Goal: Task Accomplishment & Management: Manage account settings

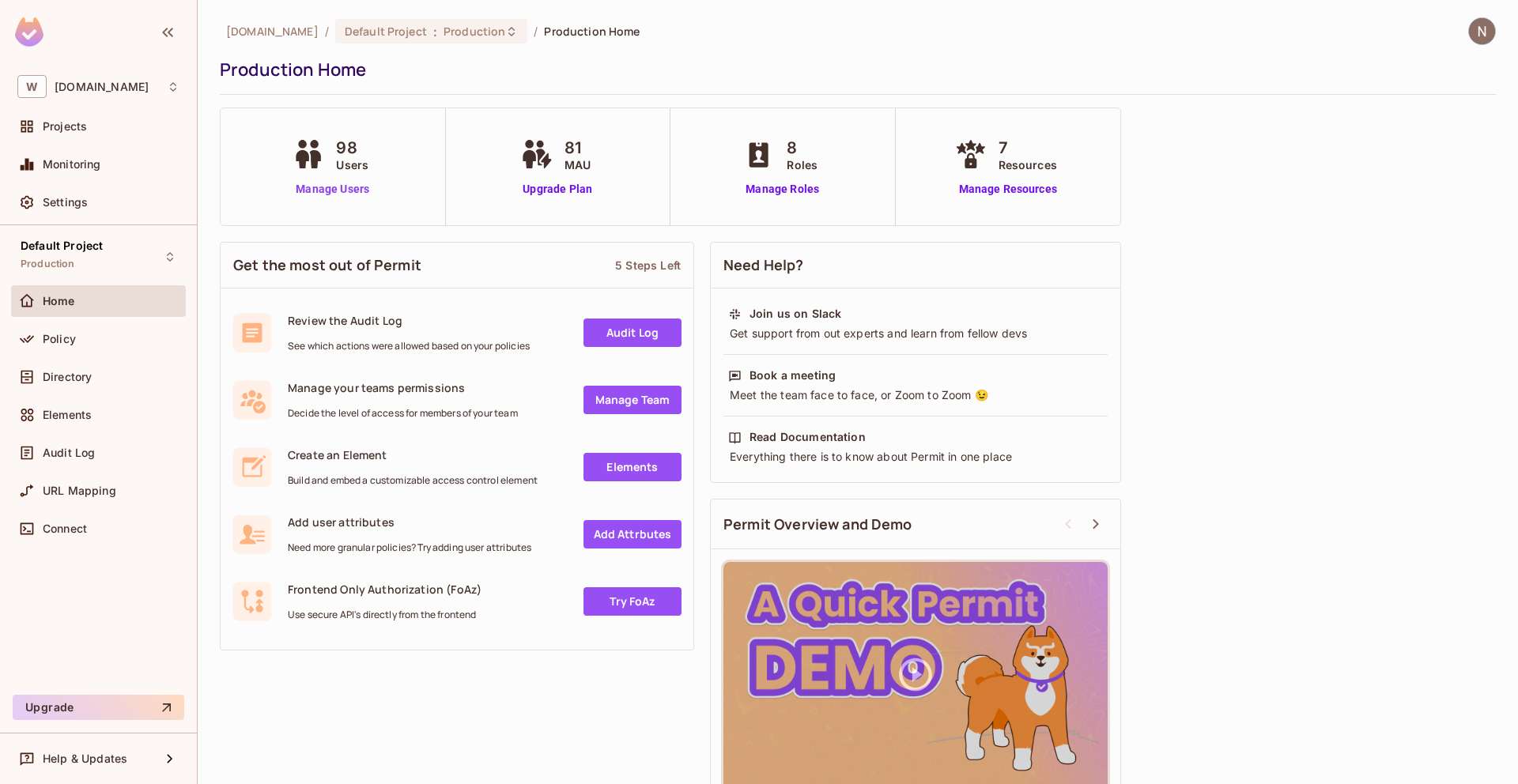
click at [327, 185] on link "Manage Users" at bounding box center [332, 189] width 88 height 17
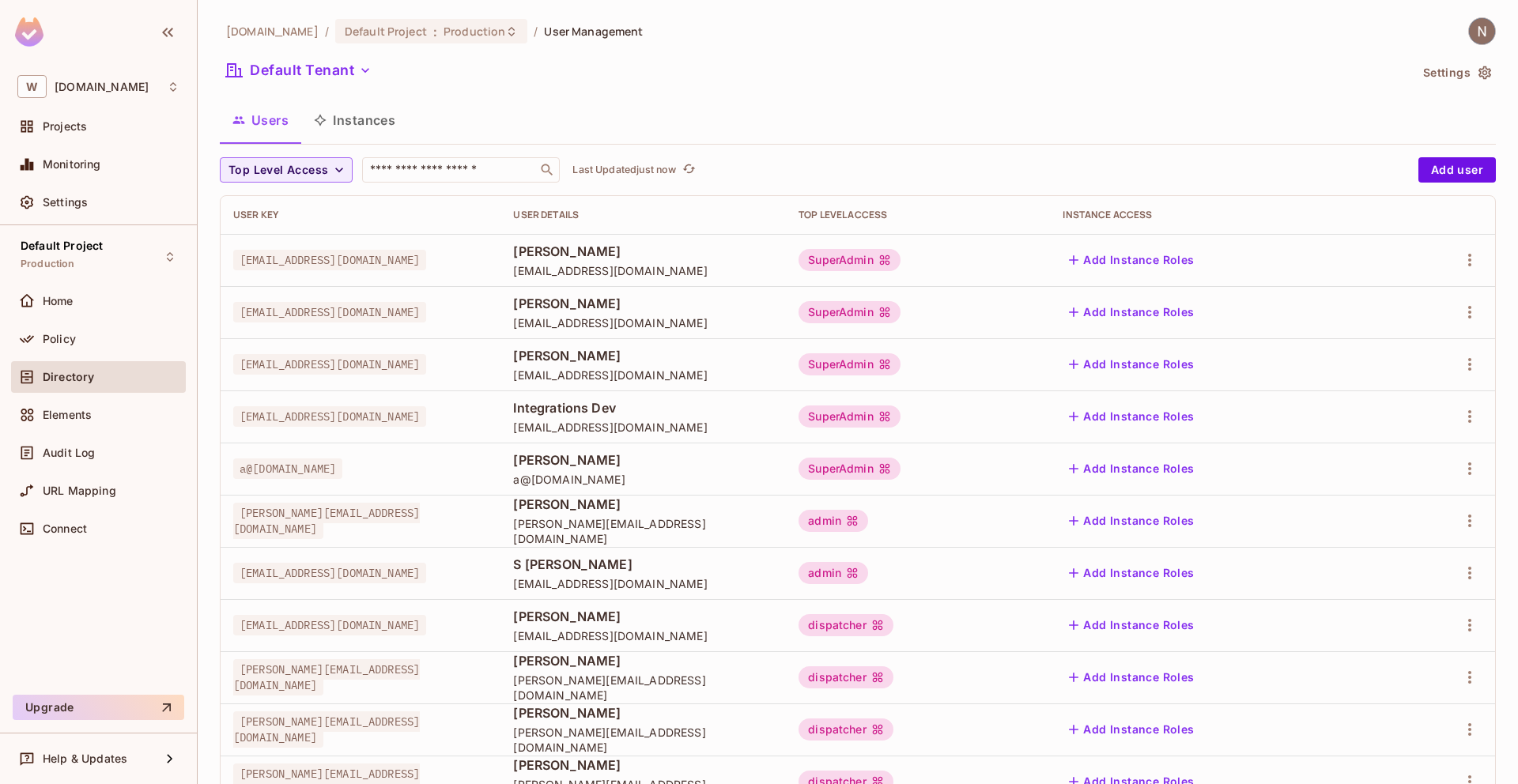
click at [1480, 29] on img at bounding box center [1482, 31] width 26 height 26
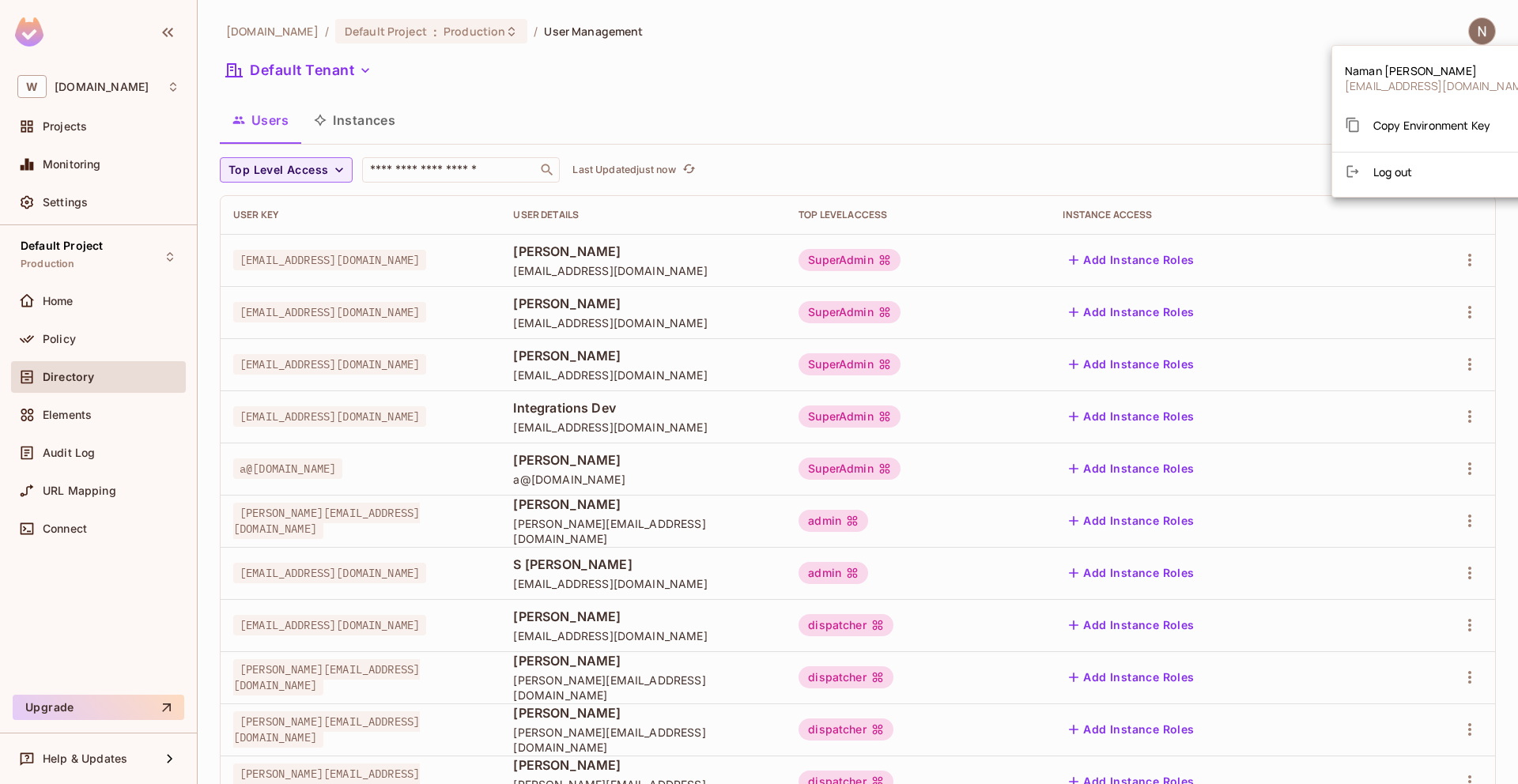
click at [900, 23] on div at bounding box center [759, 392] width 1518 height 784
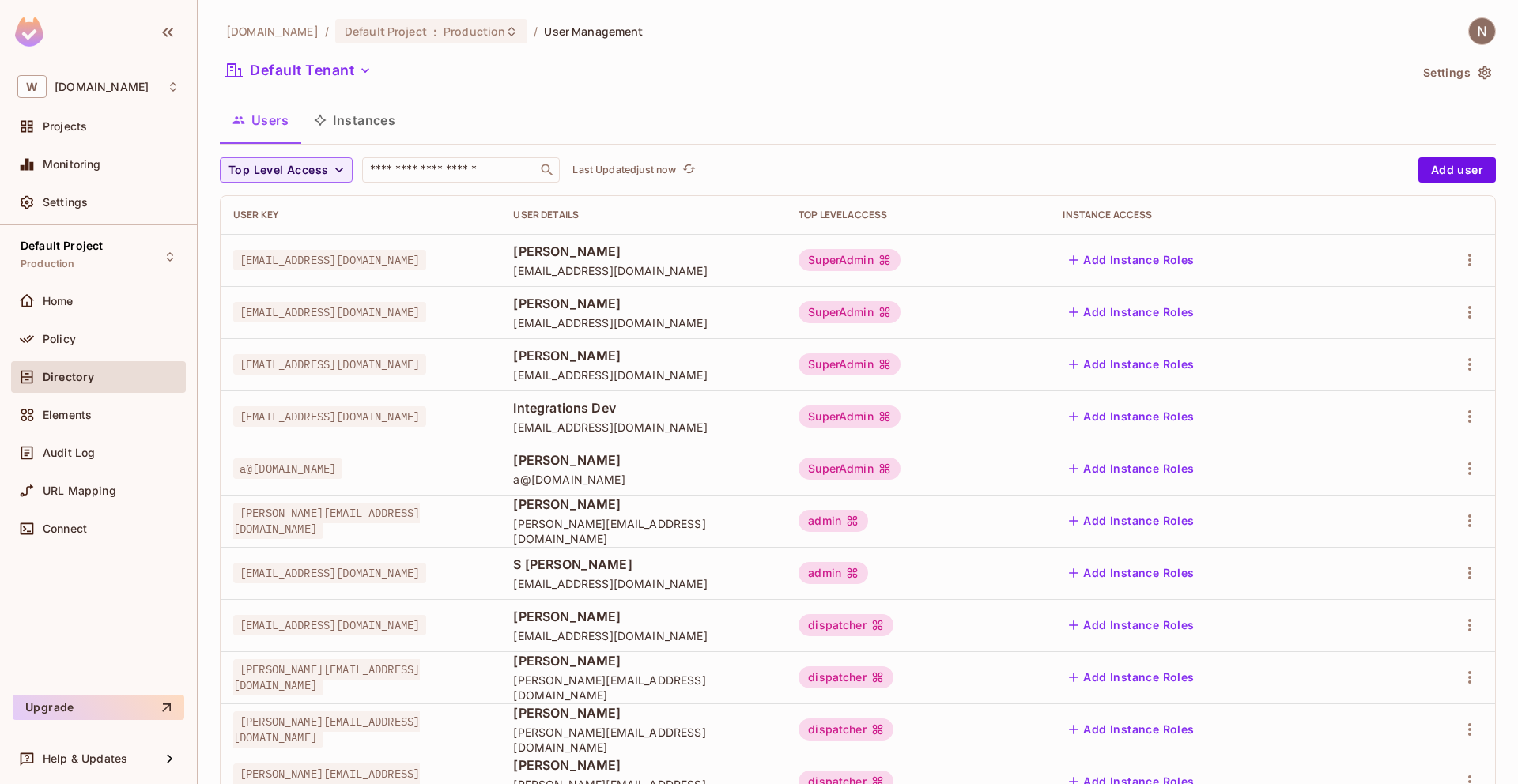
click at [17, 33] on img at bounding box center [29, 31] width 29 height 29
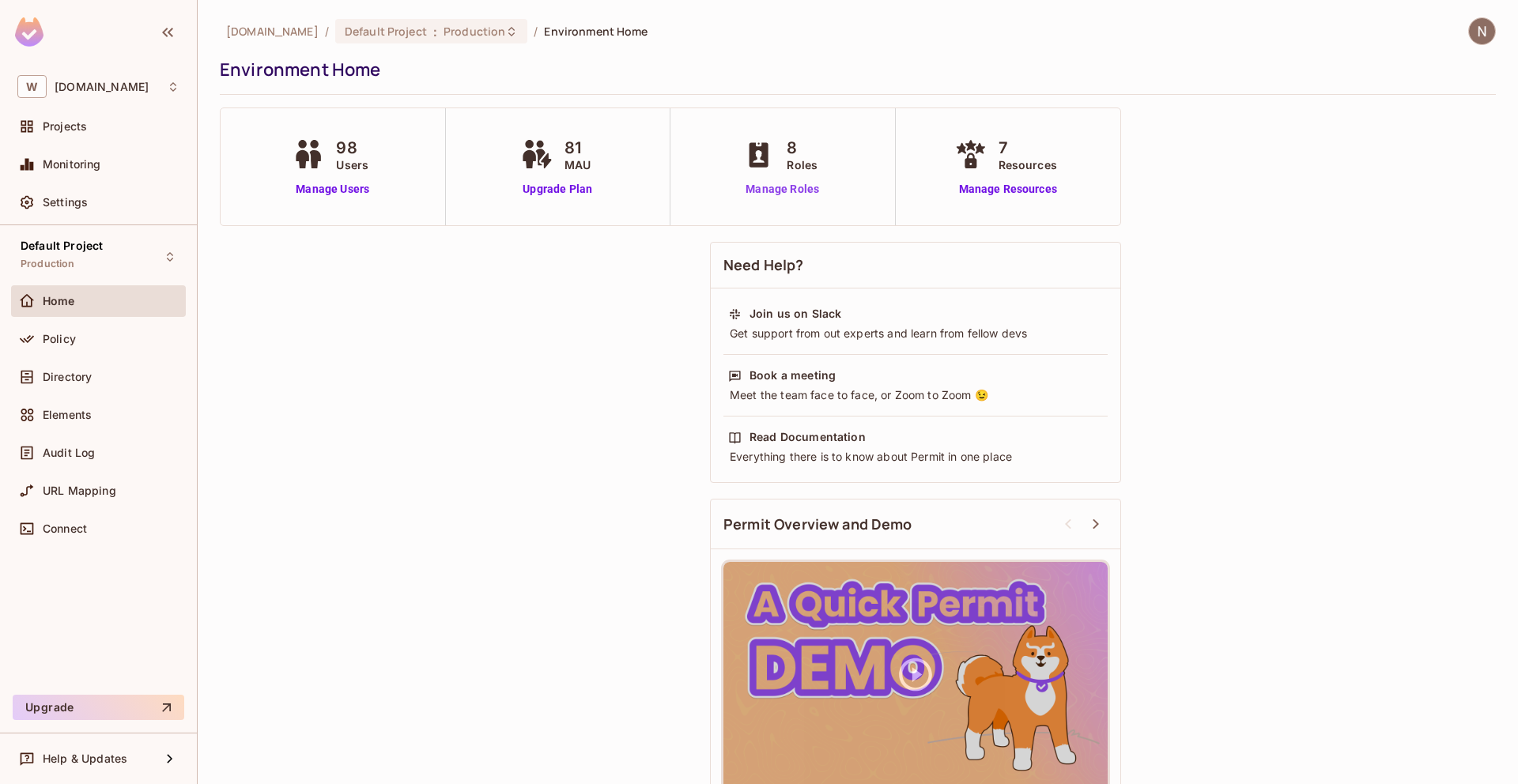
click at [778, 185] on link "Manage Roles" at bounding box center [782, 189] width 86 height 17
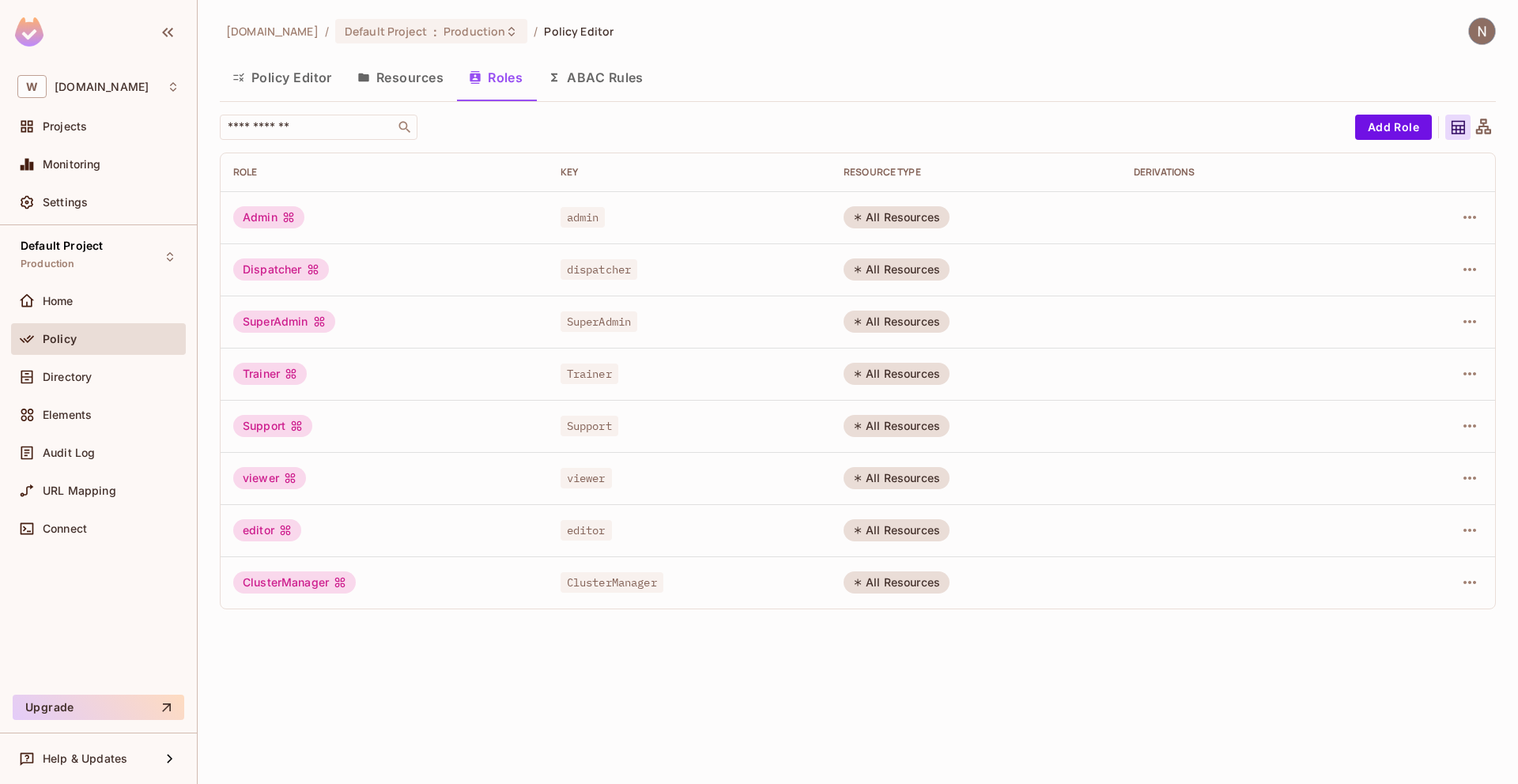
click at [395, 78] on button "Resources" at bounding box center [400, 78] width 112 height 40
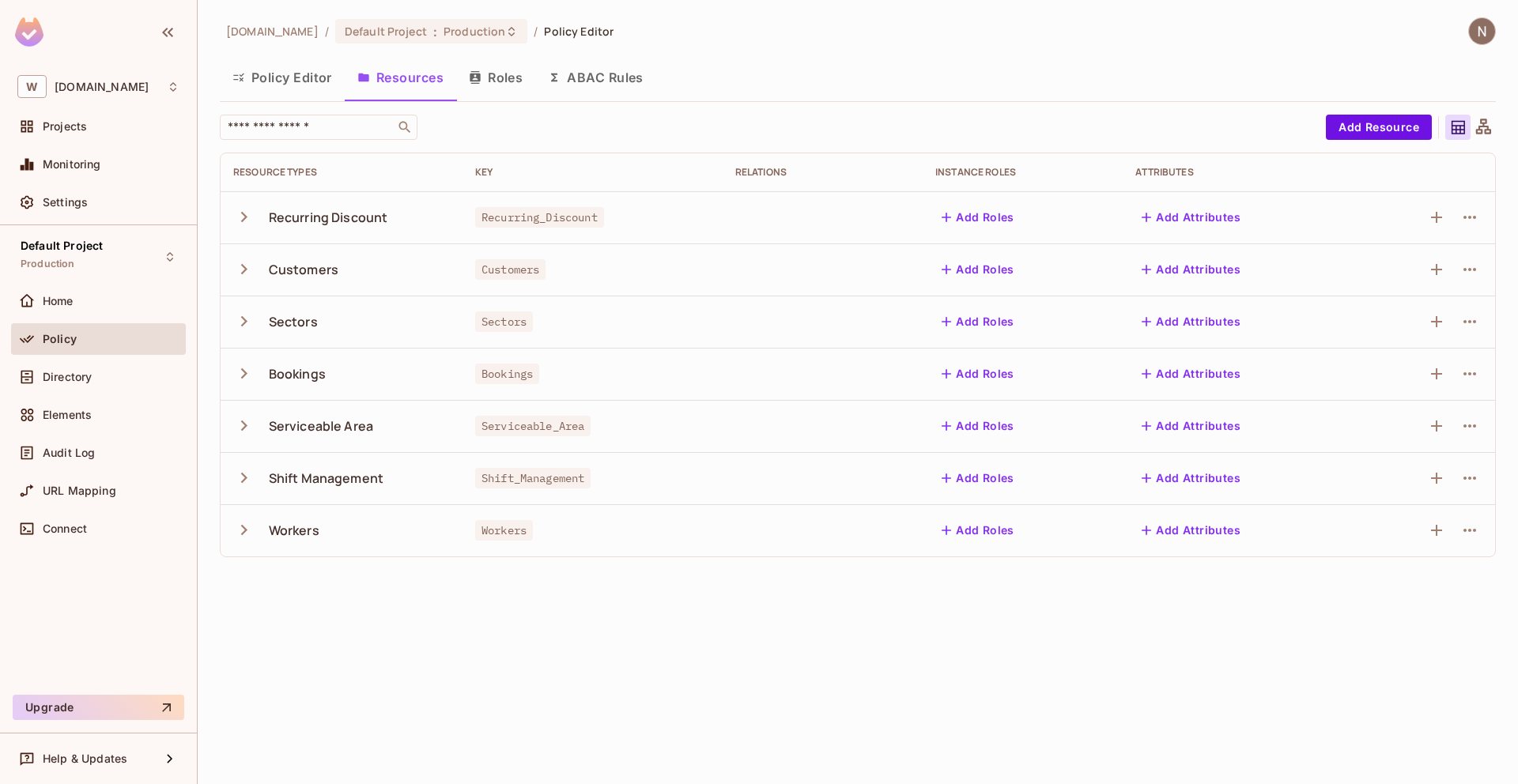
click at [267, 76] on button "Policy Editor" at bounding box center [281, 78] width 125 height 40
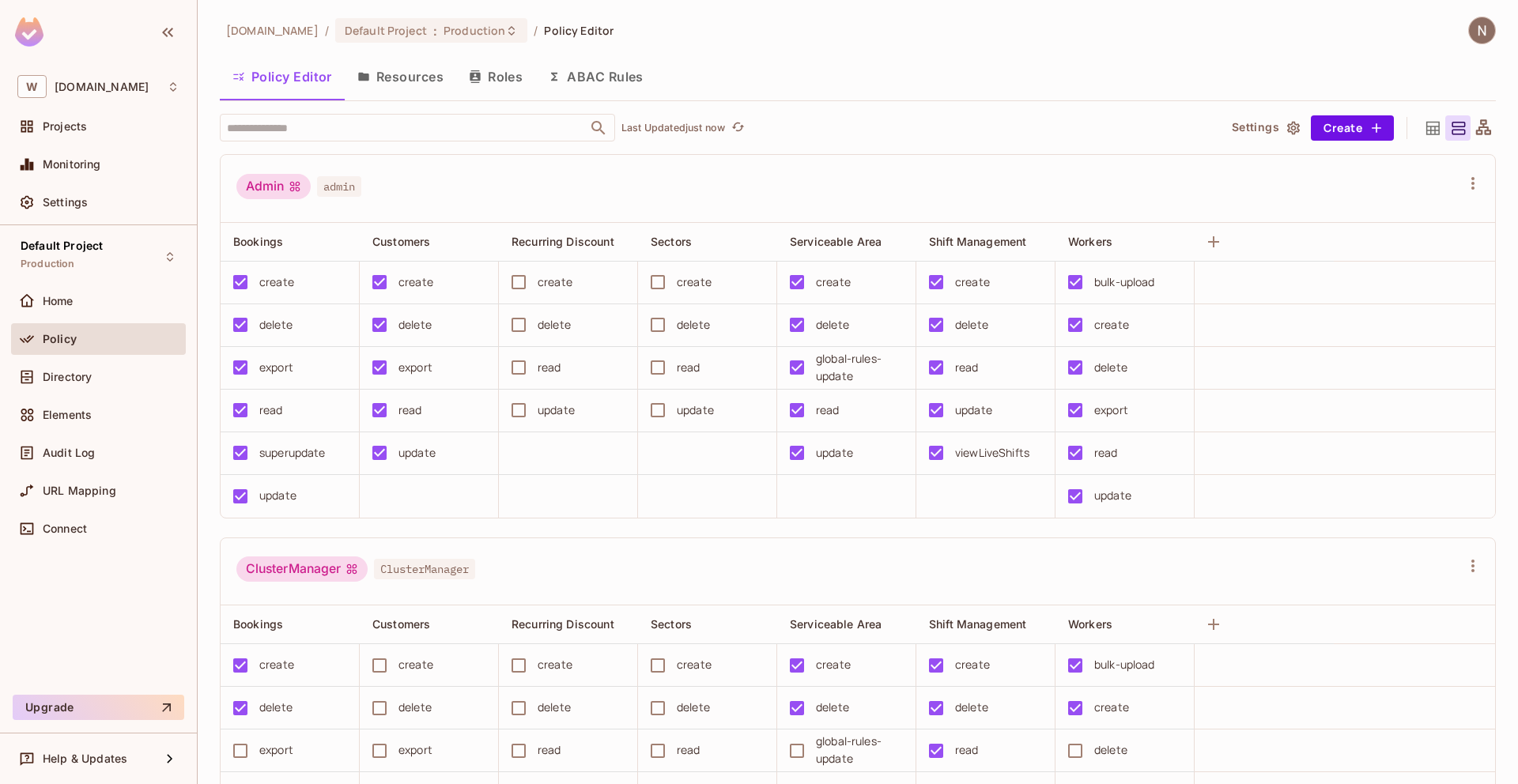
click at [1488, 36] on img at bounding box center [1482, 30] width 26 height 26
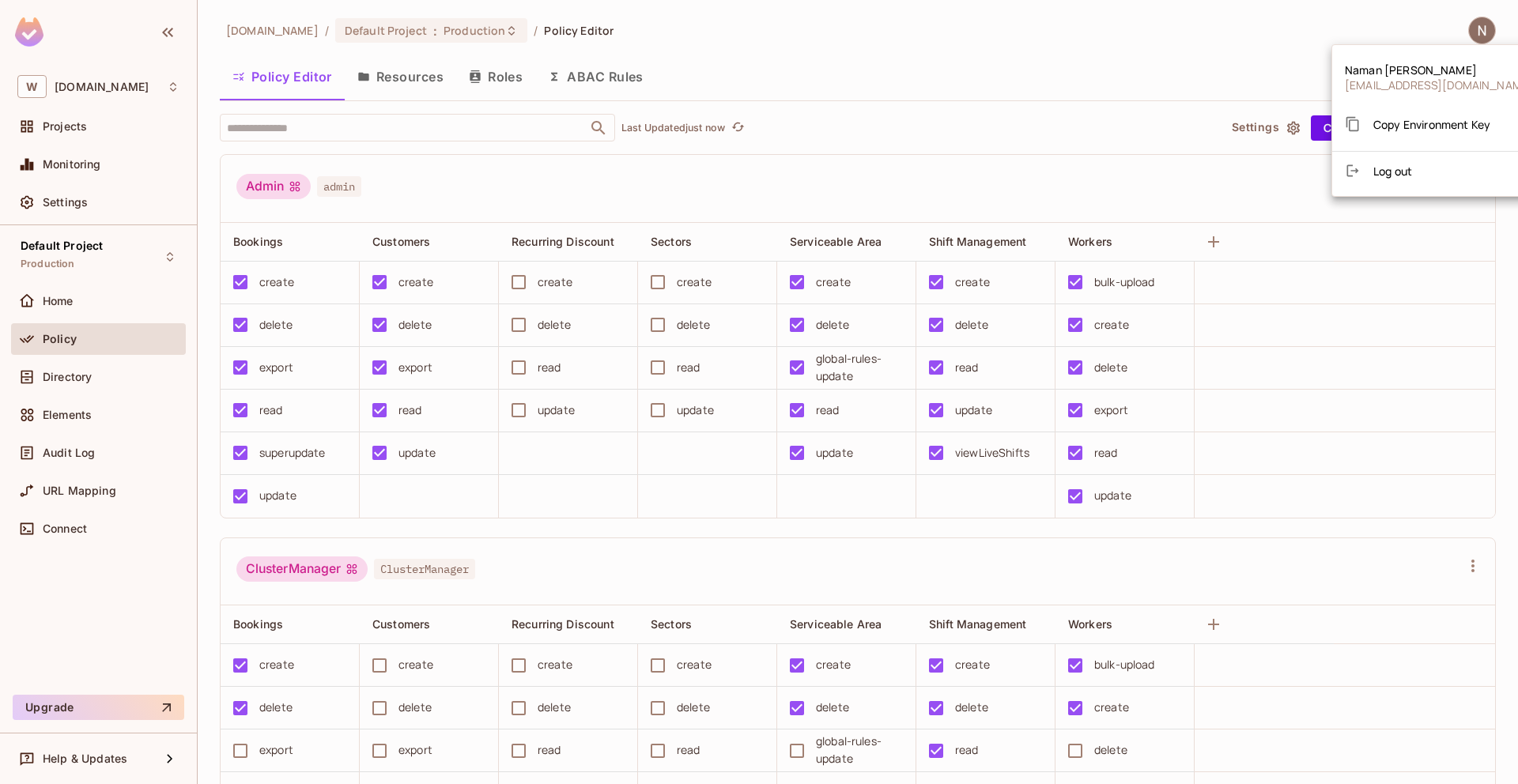
click at [552, 522] on div at bounding box center [759, 392] width 1518 height 784
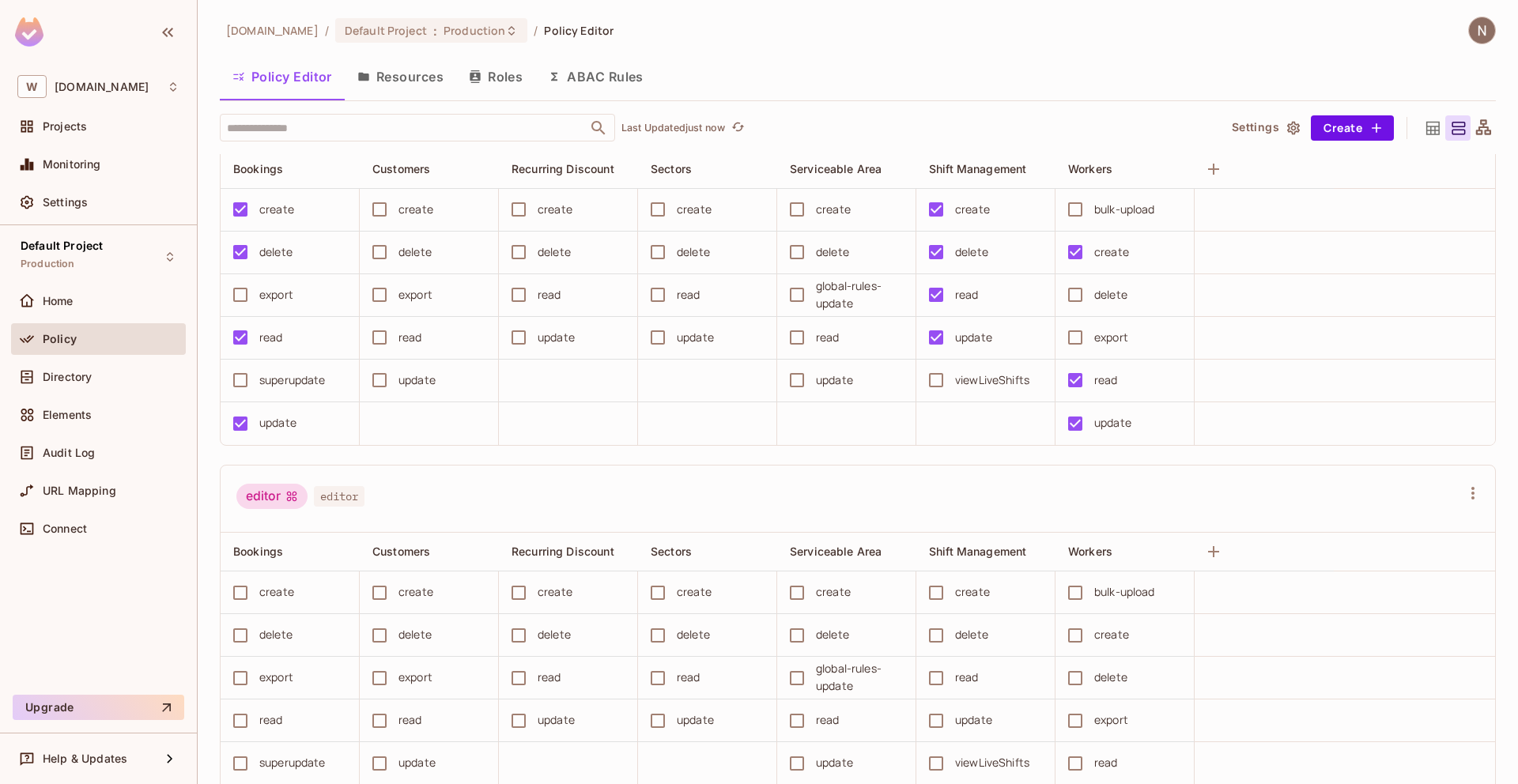
scroll to position [843, 0]
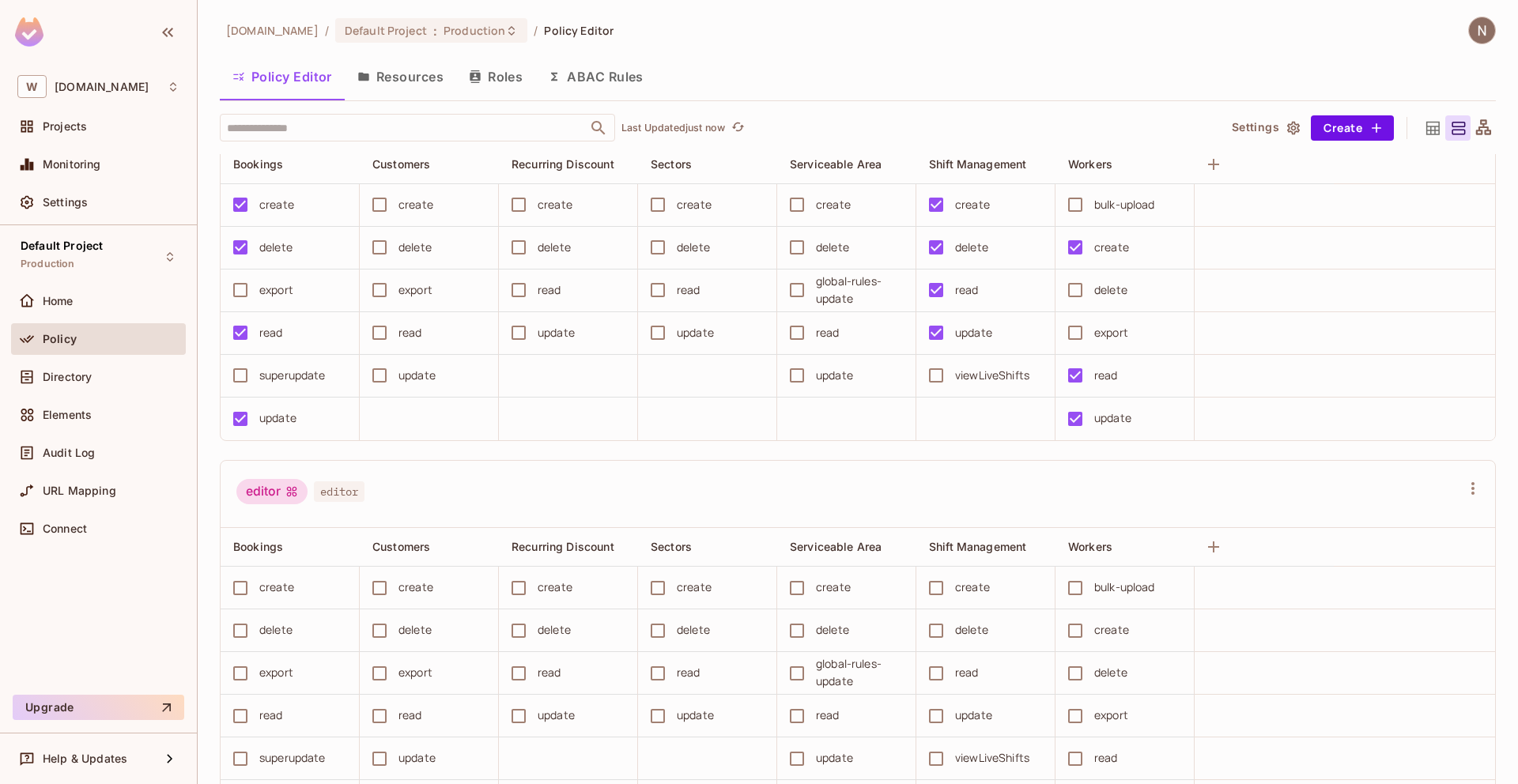
click at [1494, 24] on div at bounding box center [1475, 31] width 42 height 28
click at [1486, 24] on img at bounding box center [1482, 30] width 26 height 26
click at [1125, 20] on div at bounding box center [759, 392] width 1518 height 784
click at [95, 130] on div "Projects" at bounding box center [111, 126] width 137 height 13
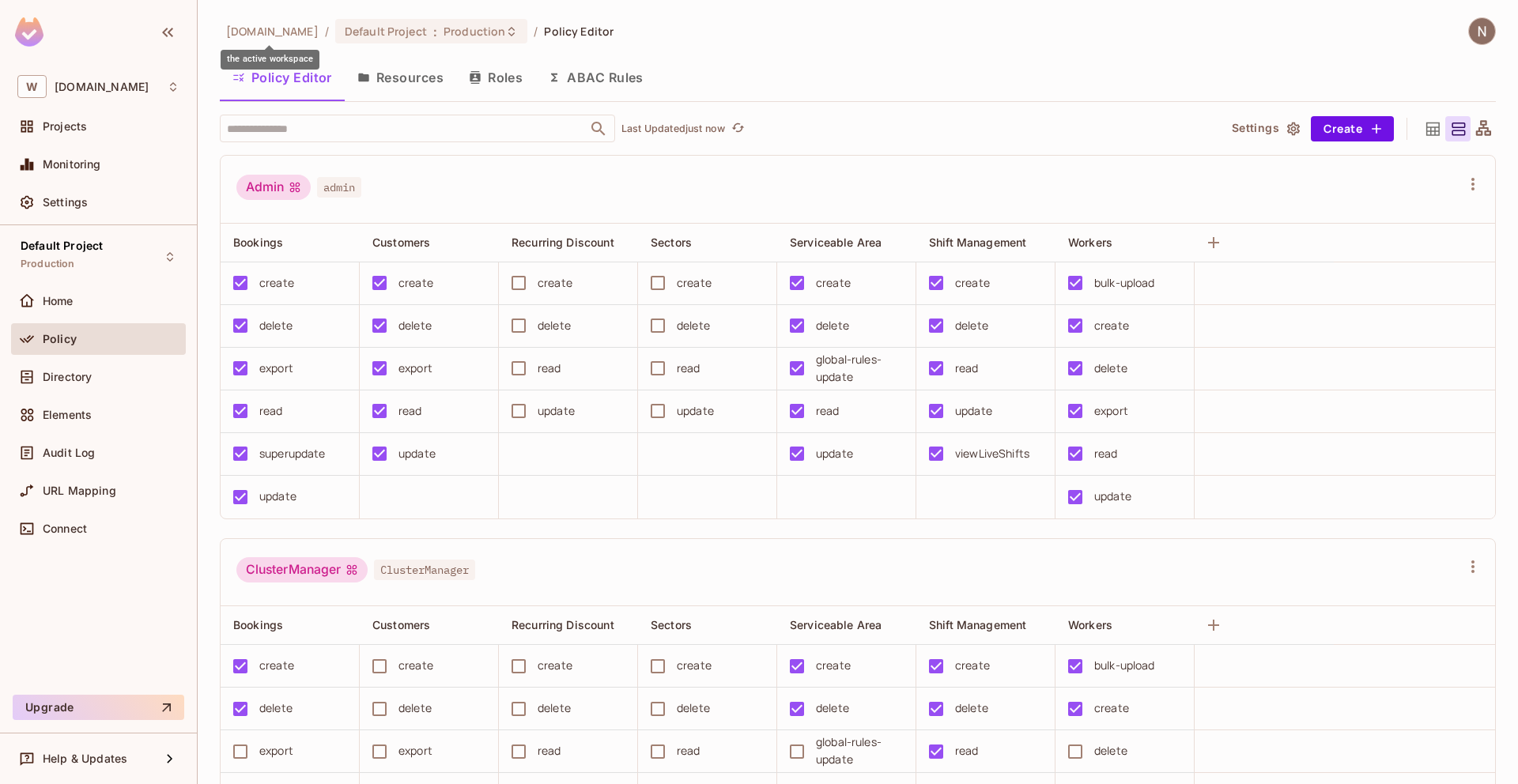
click at [269, 29] on span "[DOMAIN_NAME]" at bounding box center [272, 31] width 93 height 15
click at [82, 93] on div "Workspace: withpronto.com" at bounding box center [101, 108] width 132 height 31
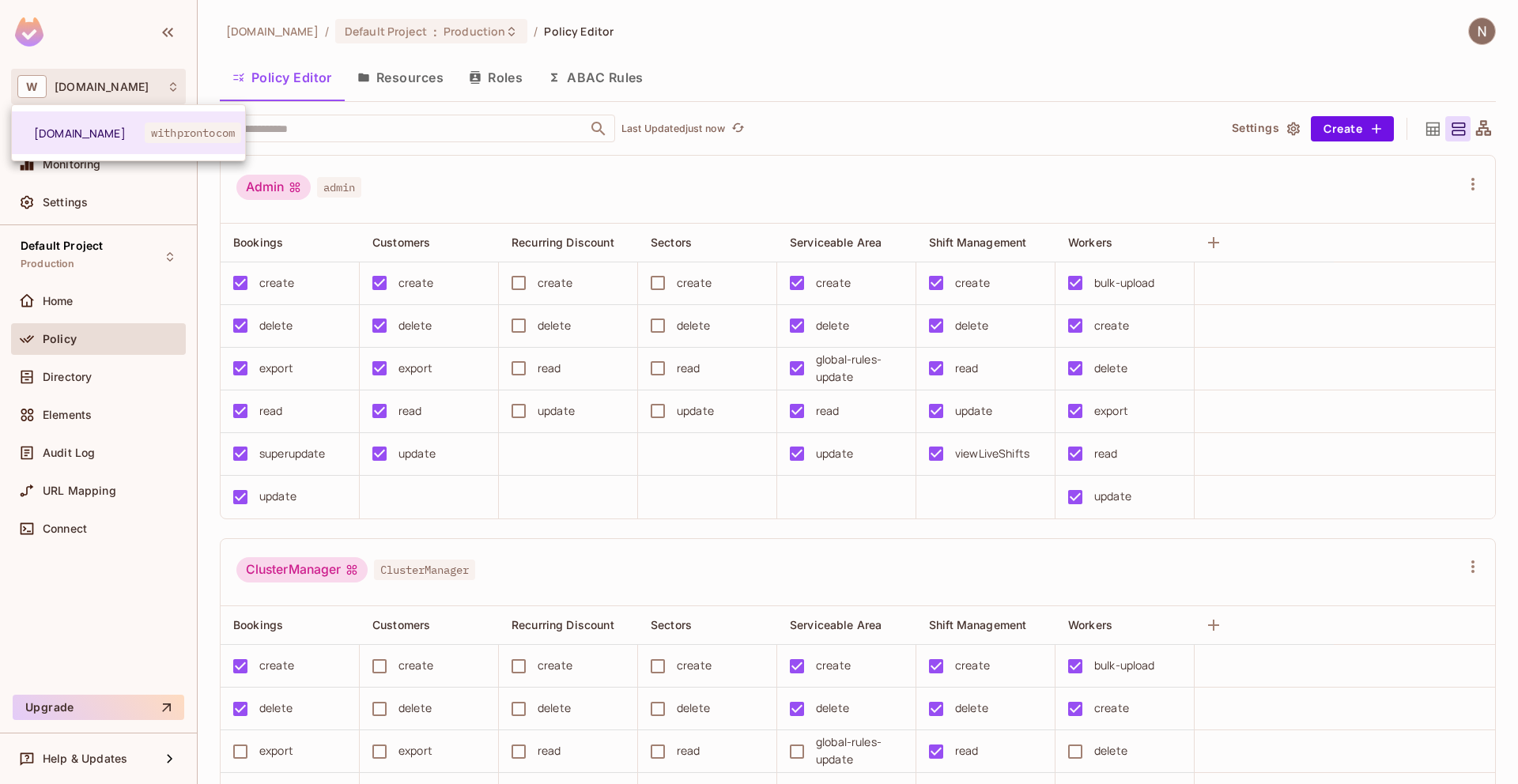
click at [77, 88] on div at bounding box center [759, 392] width 1518 height 784
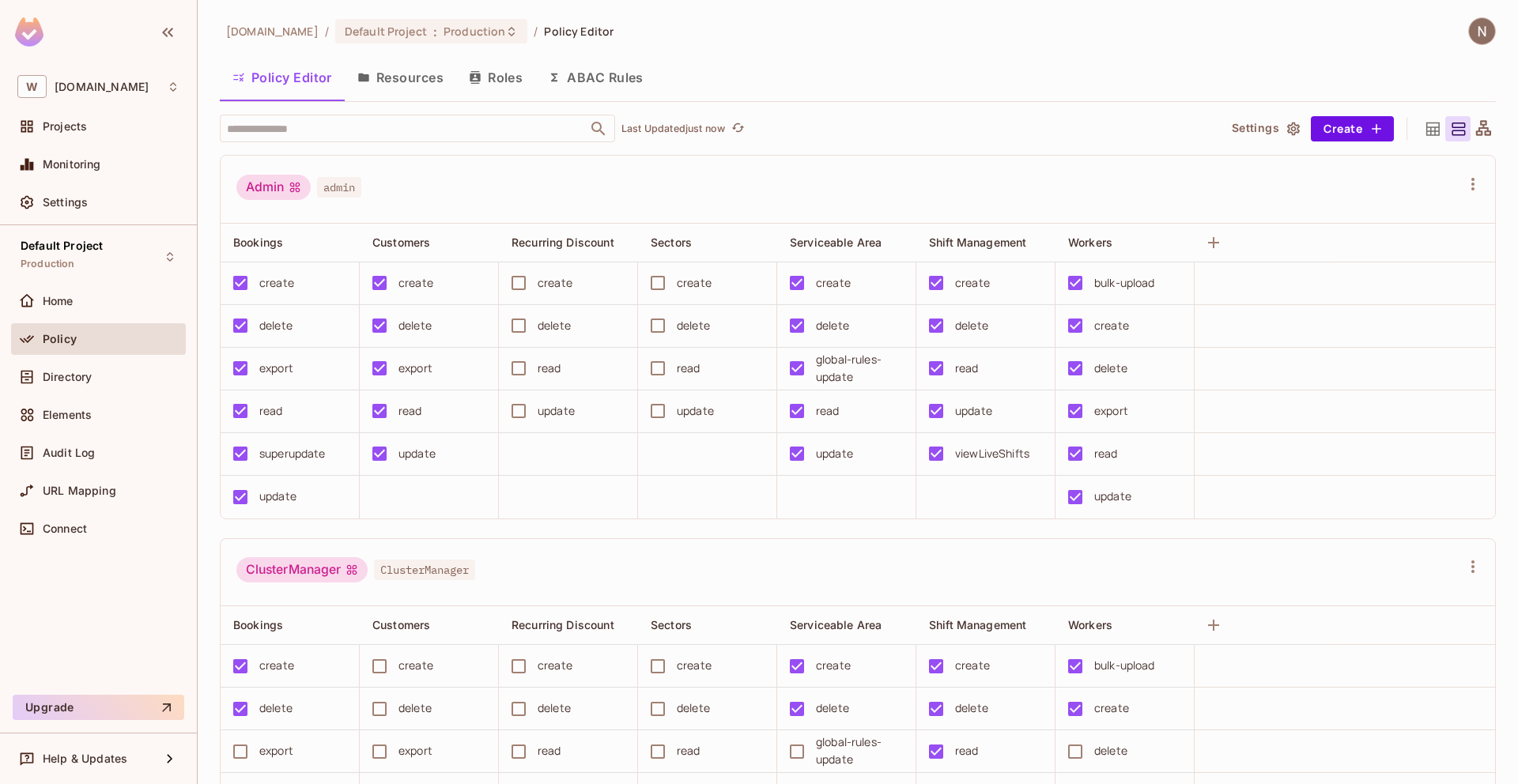
click at [38, 28] on img at bounding box center [29, 31] width 29 height 29
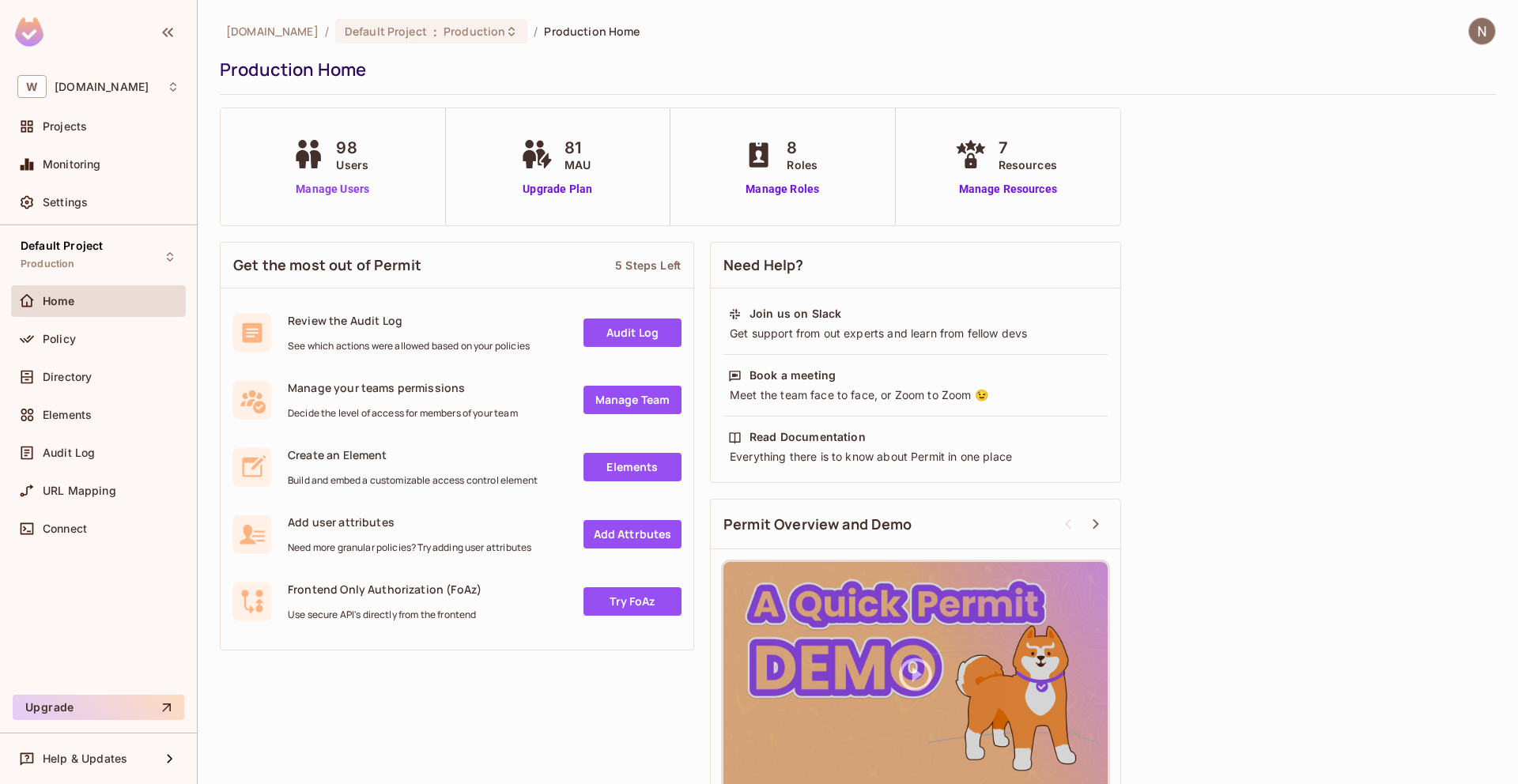
click at [348, 192] on link "Manage Users" at bounding box center [332, 189] width 88 height 17
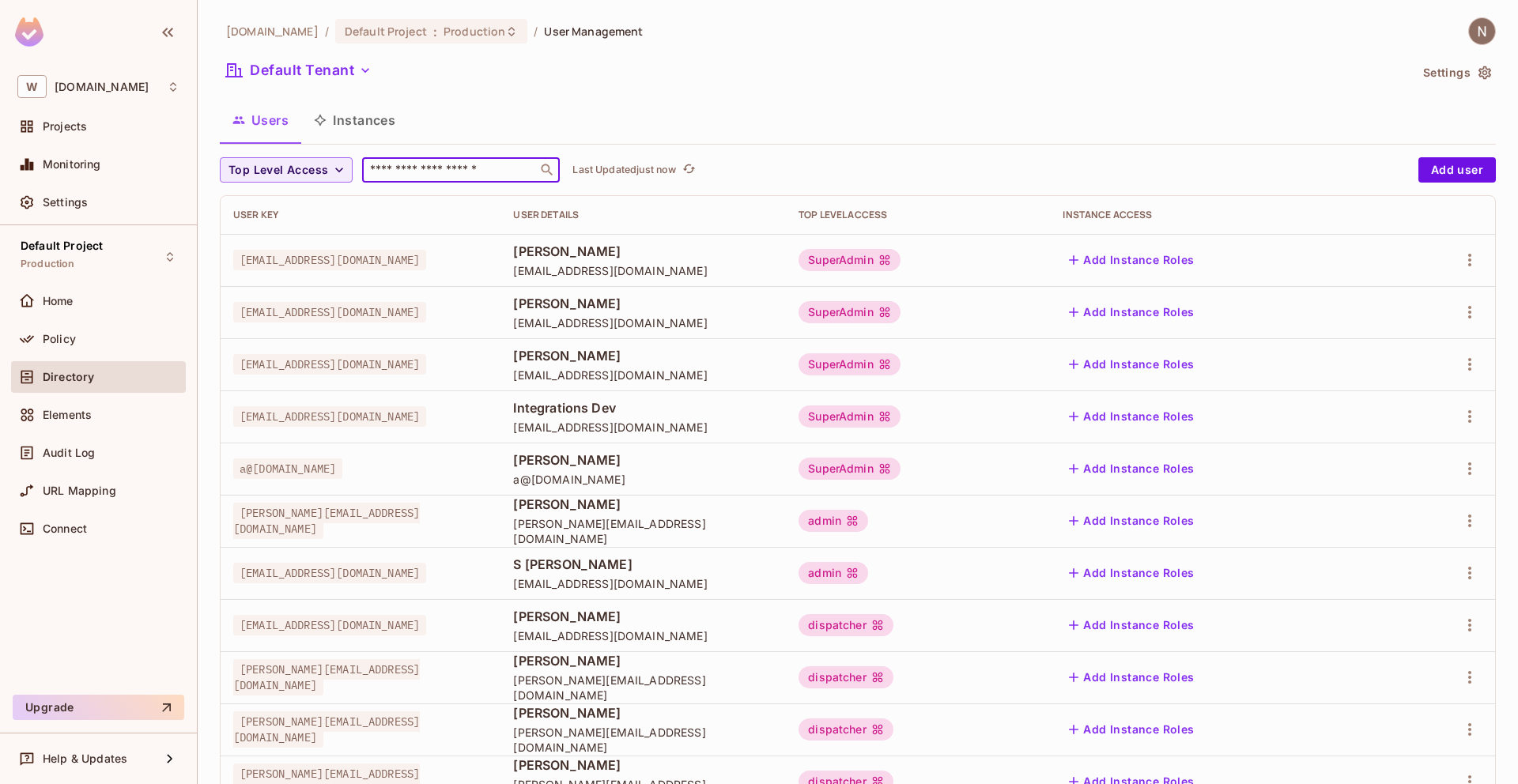
click at [512, 174] on input "text" at bounding box center [450, 170] width 166 height 16
click at [316, 172] on span "Top Level Access" at bounding box center [278, 171] width 100 height 20
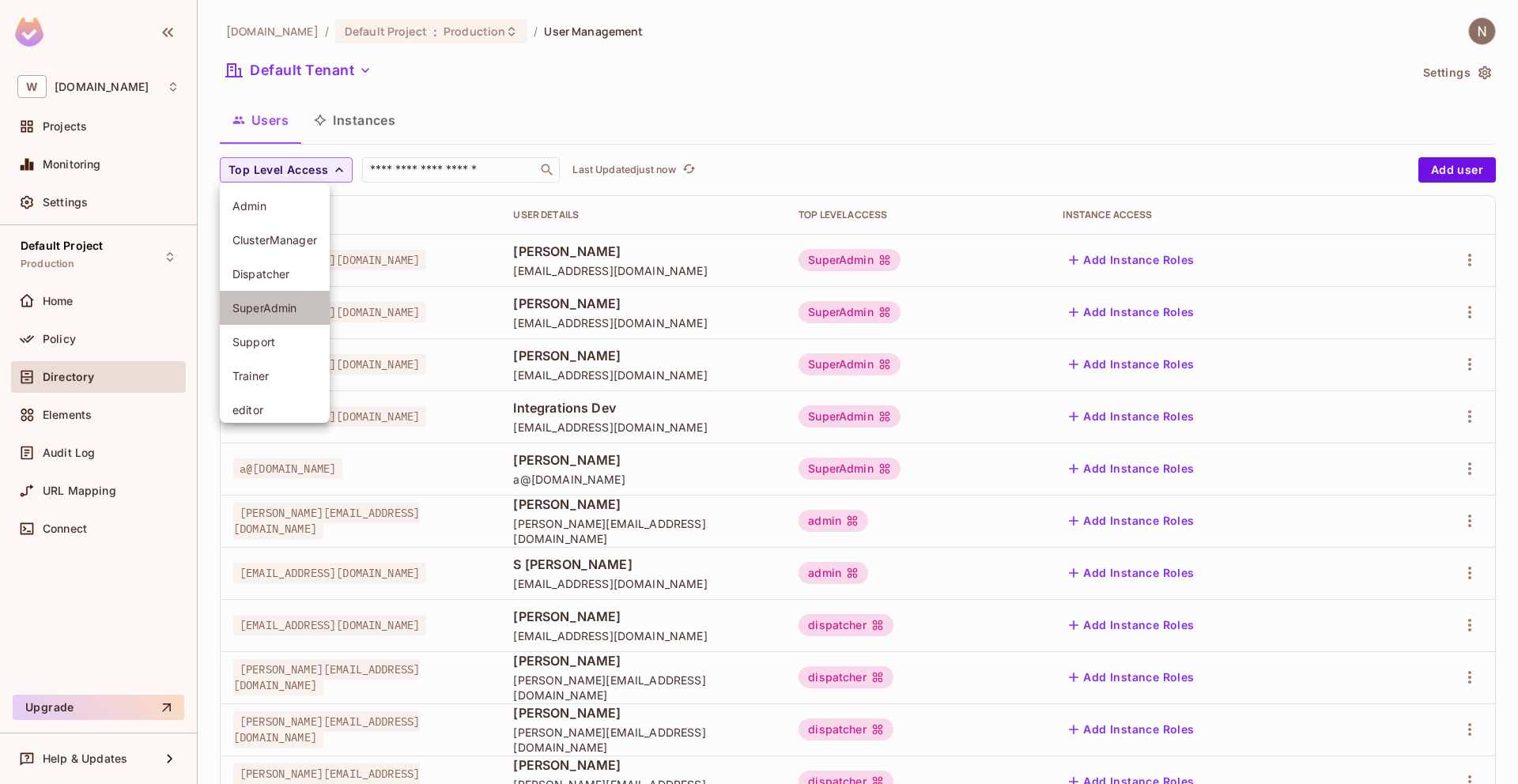
click at [291, 310] on span "SuperAdmin" at bounding box center [274, 307] width 85 height 15
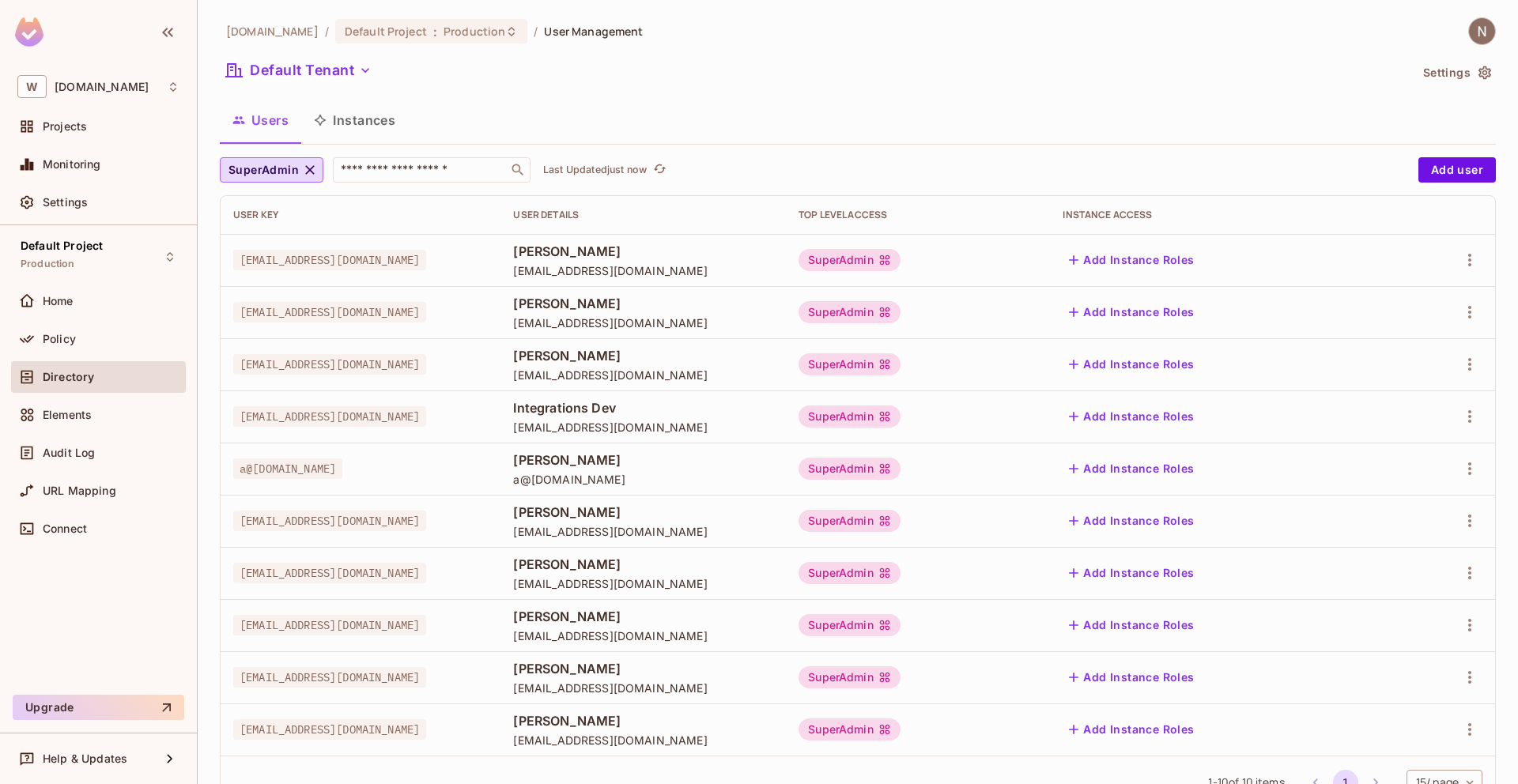
click at [329, 262] on span "[EMAIL_ADDRESS][DOMAIN_NAME]" at bounding box center [329, 259] width 193 height 21
click at [329, 262] on span "mgupta@withpronto.com" at bounding box center [329, 259] width 193 height 21
click at [354, 365] on span "styagi@withpronto.com" at bounding box center [329, 364] width 193 height 21
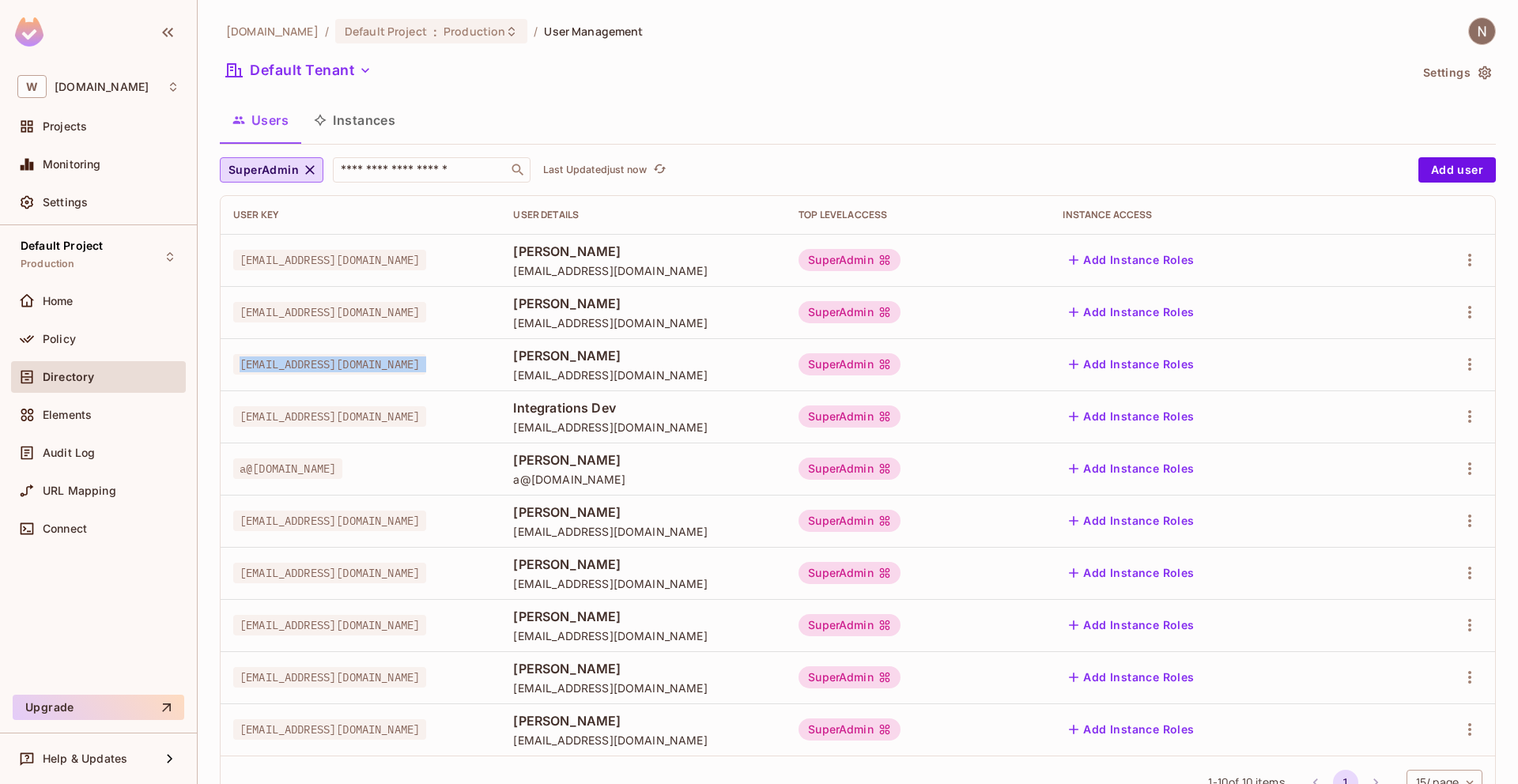
click at [354, 365] on span "styagi@withpronto.com" at bounding box center [329, 364] width 193 height 21
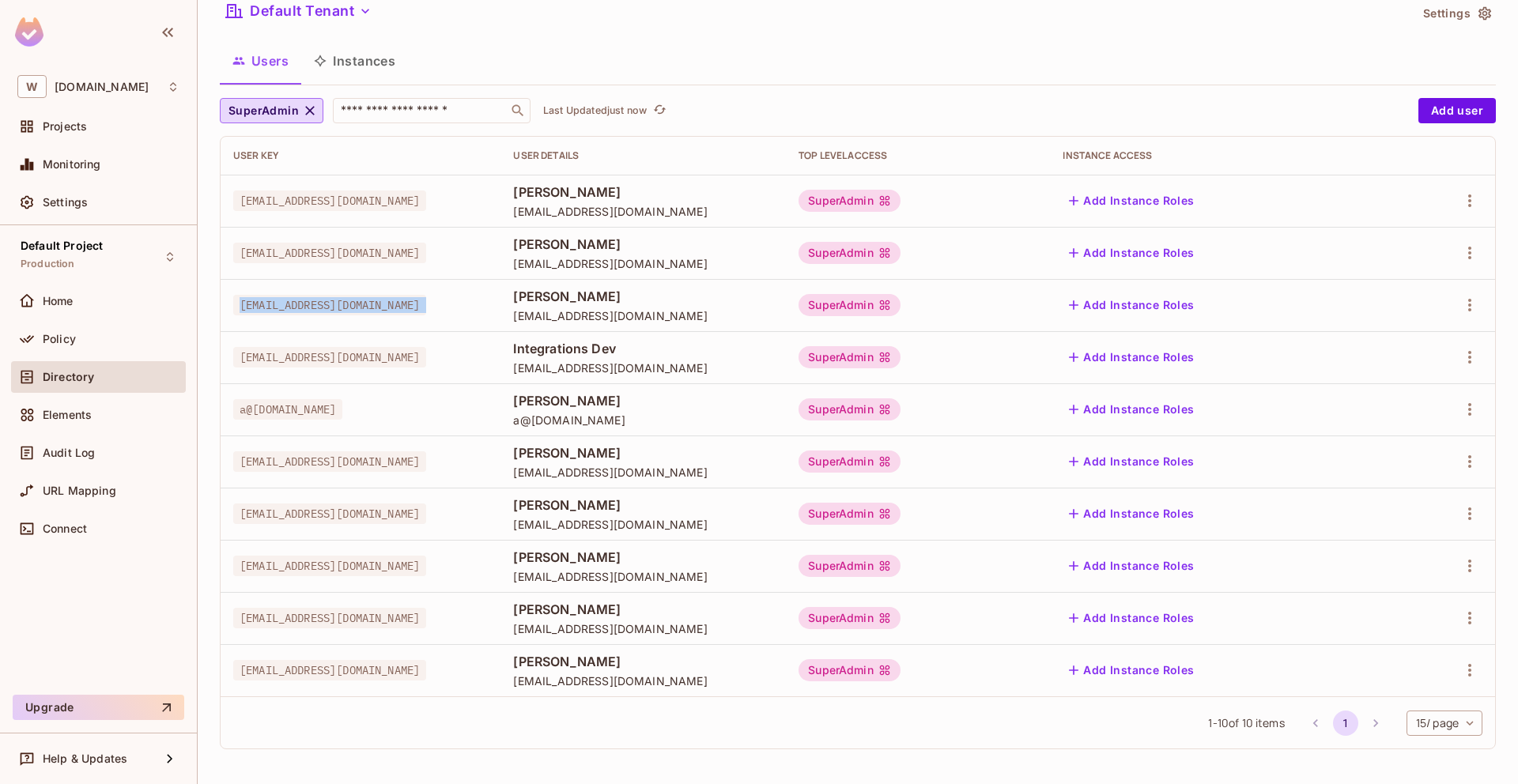
scroll to position [56, 0]
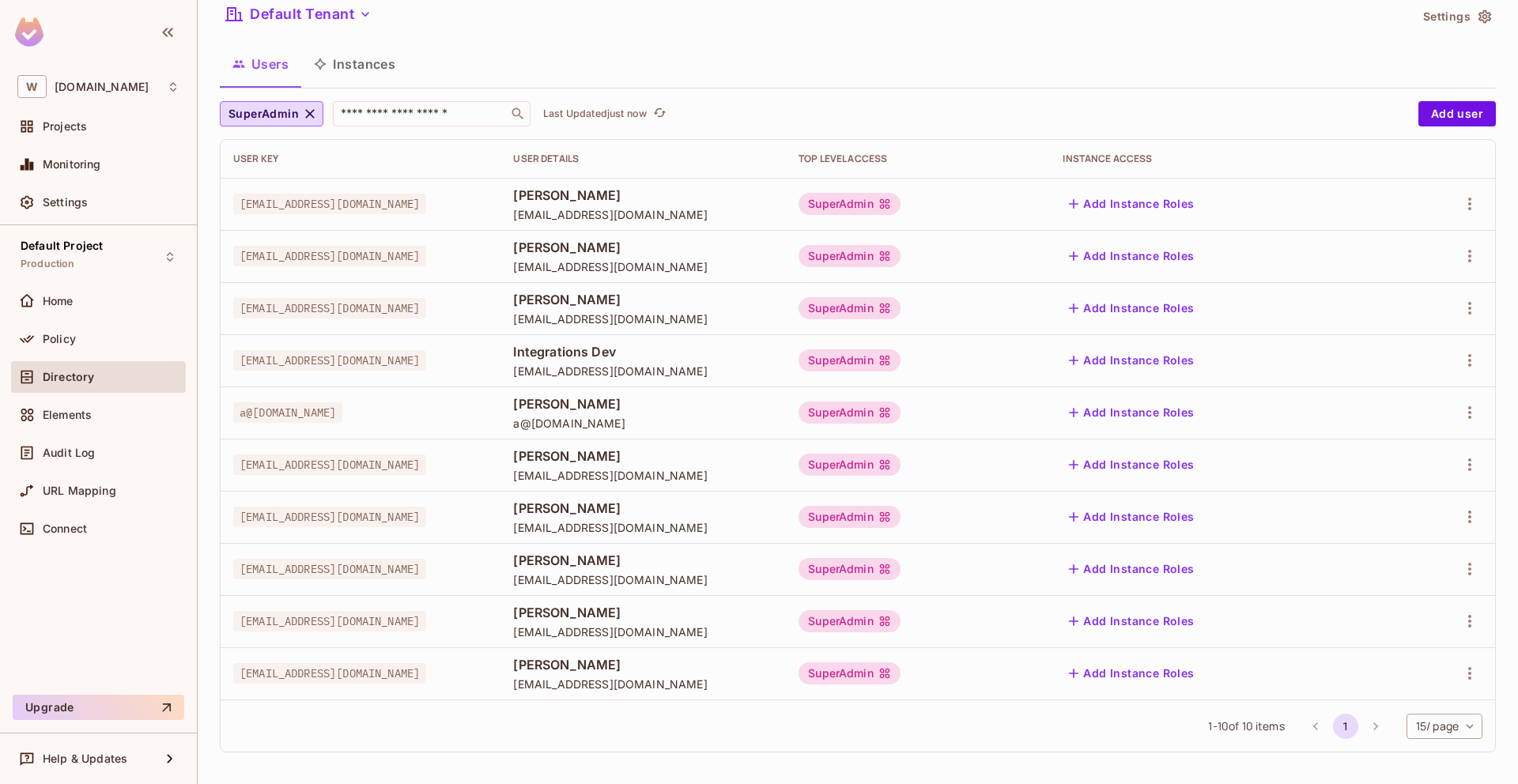
click at [341, 465] on span "nmalik@withpronto.com" at bounding box center [329, 465] width 193 height 21
click at [341, 515] on span "ssinghal@withpronto.com" at bounding box center [329, 517] width 193 height 21
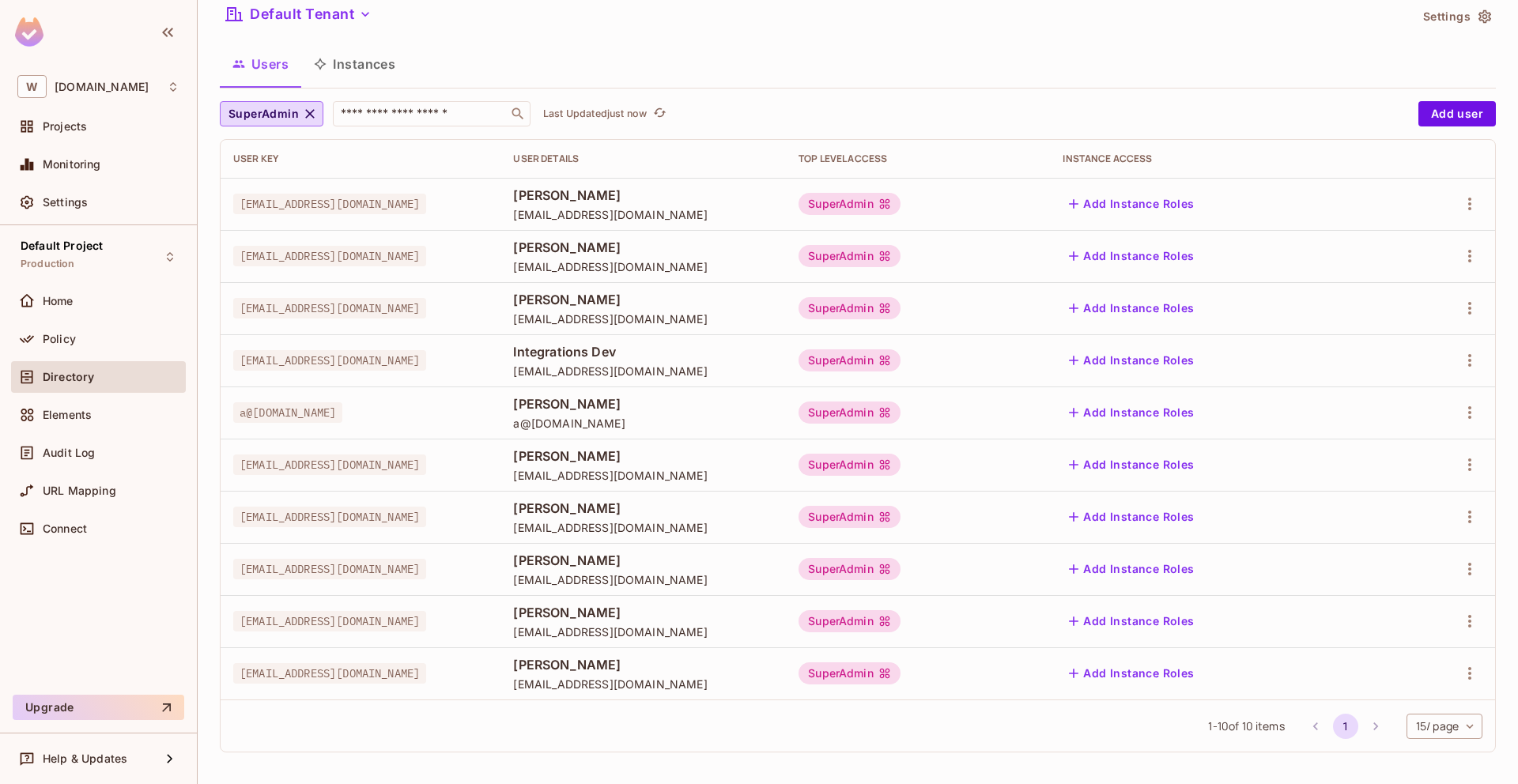
click at [299, 413] on span "a@withpronto.com" at bounding box center [287, 412] width 109 height 21
click at [354, 358] on span "integrations@withpronto.com" at bounding box center [329, 360] width 193 height 21
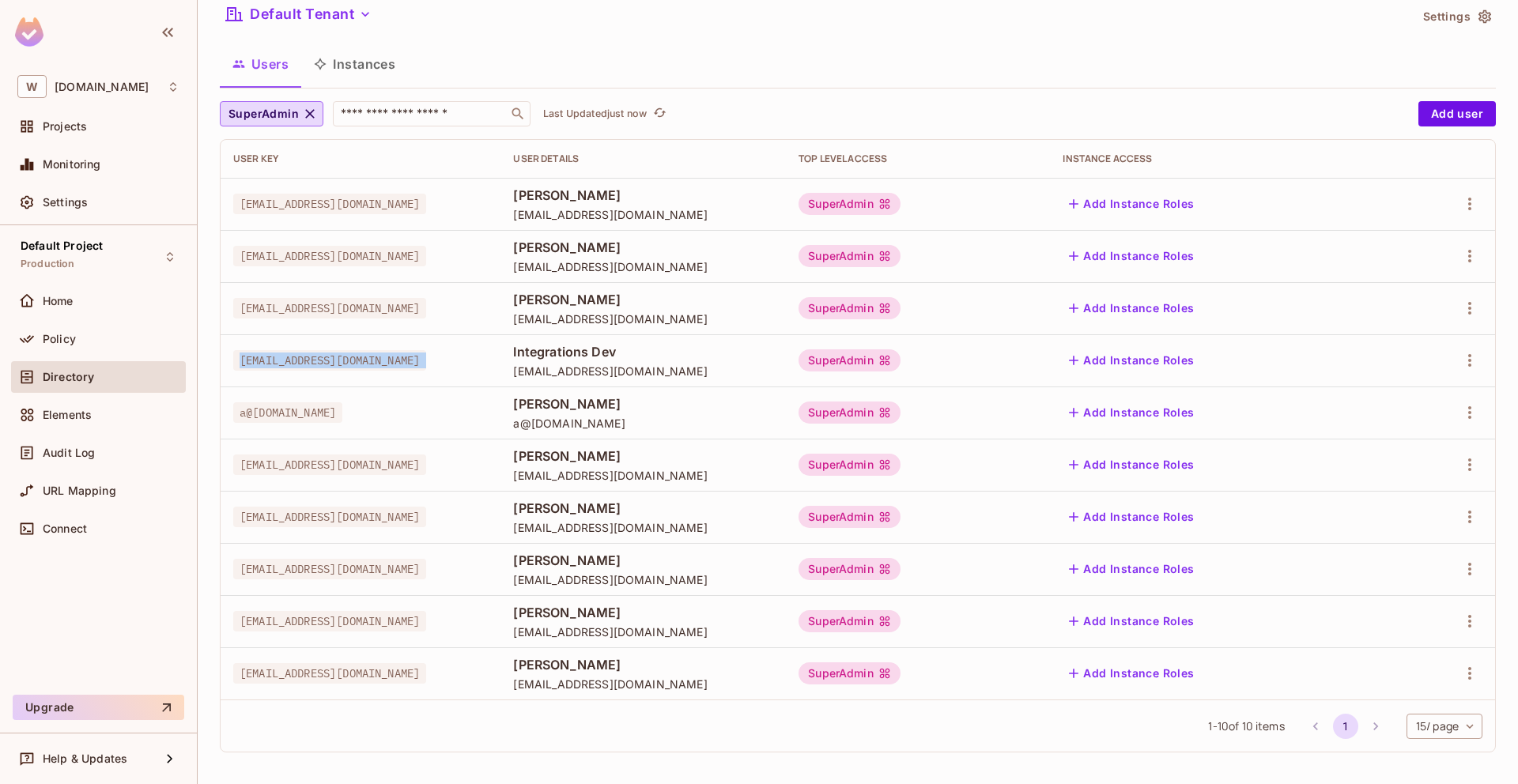
click at [354, 358] on span "integrations@withpronto.com" at bounding box center [329, 360] width 193 height 21
click at [319, 311] on span "styagi@withpronto.com" at bounding box center [329, 308] width 193 height 21
click at [307, 257] on span "psaini@withpronto.com" at bounding box center [329, 255] width 193 height 21
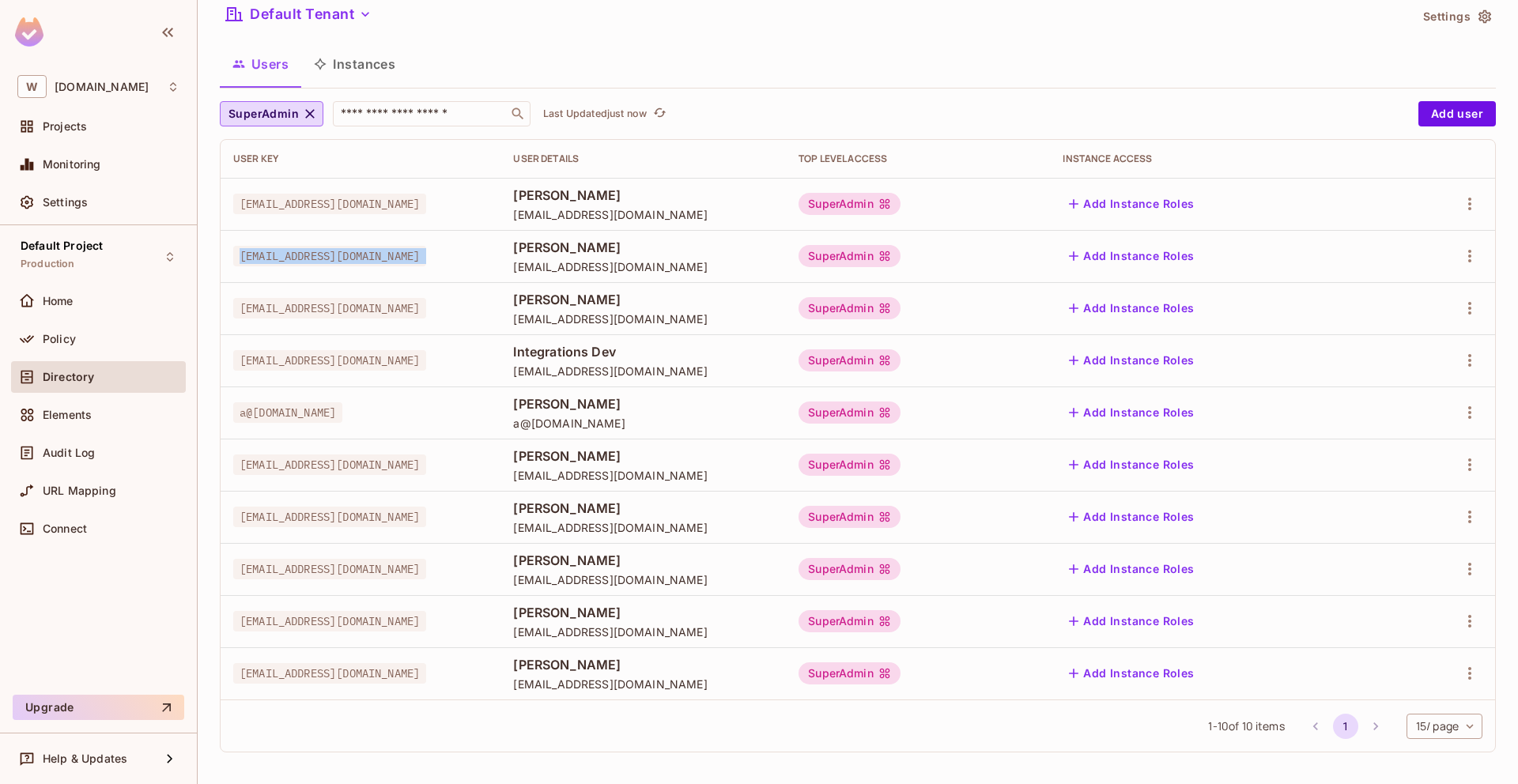
click at [307, 257] on span "psaini@withpronto.com" at bounding box center [329, 255] width 193 height 21
click at [321, 360] on span "integrations@withpronto.com" at bounding box center [329, 360] width 193 height 21
click at [54, 295] on span "Home" at bounding box center [58, 301] width 31 height 13
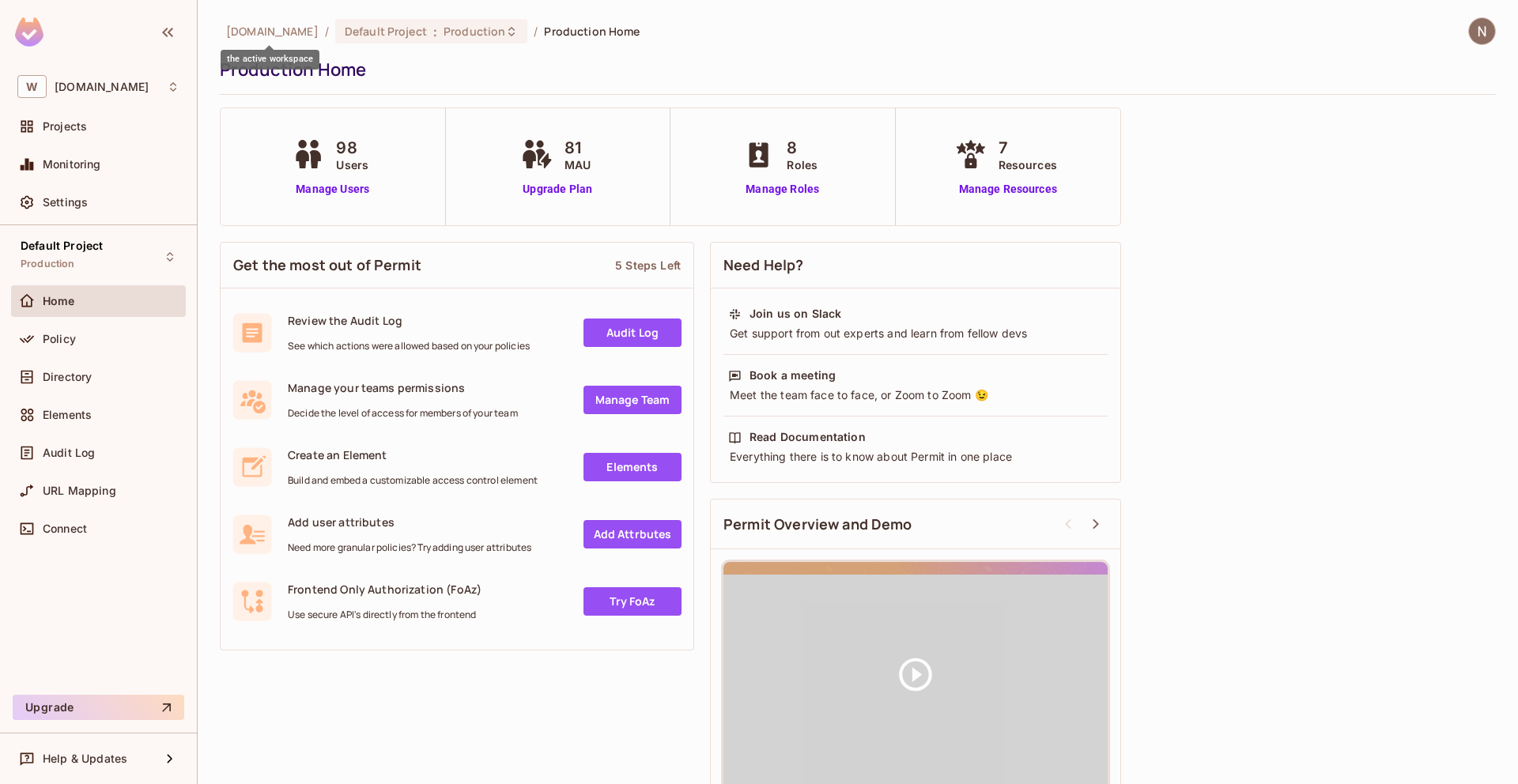
click at [263, 25] on span "[DOMAIN_NAME]" at bounding box center [272, 31] width 93 height 15
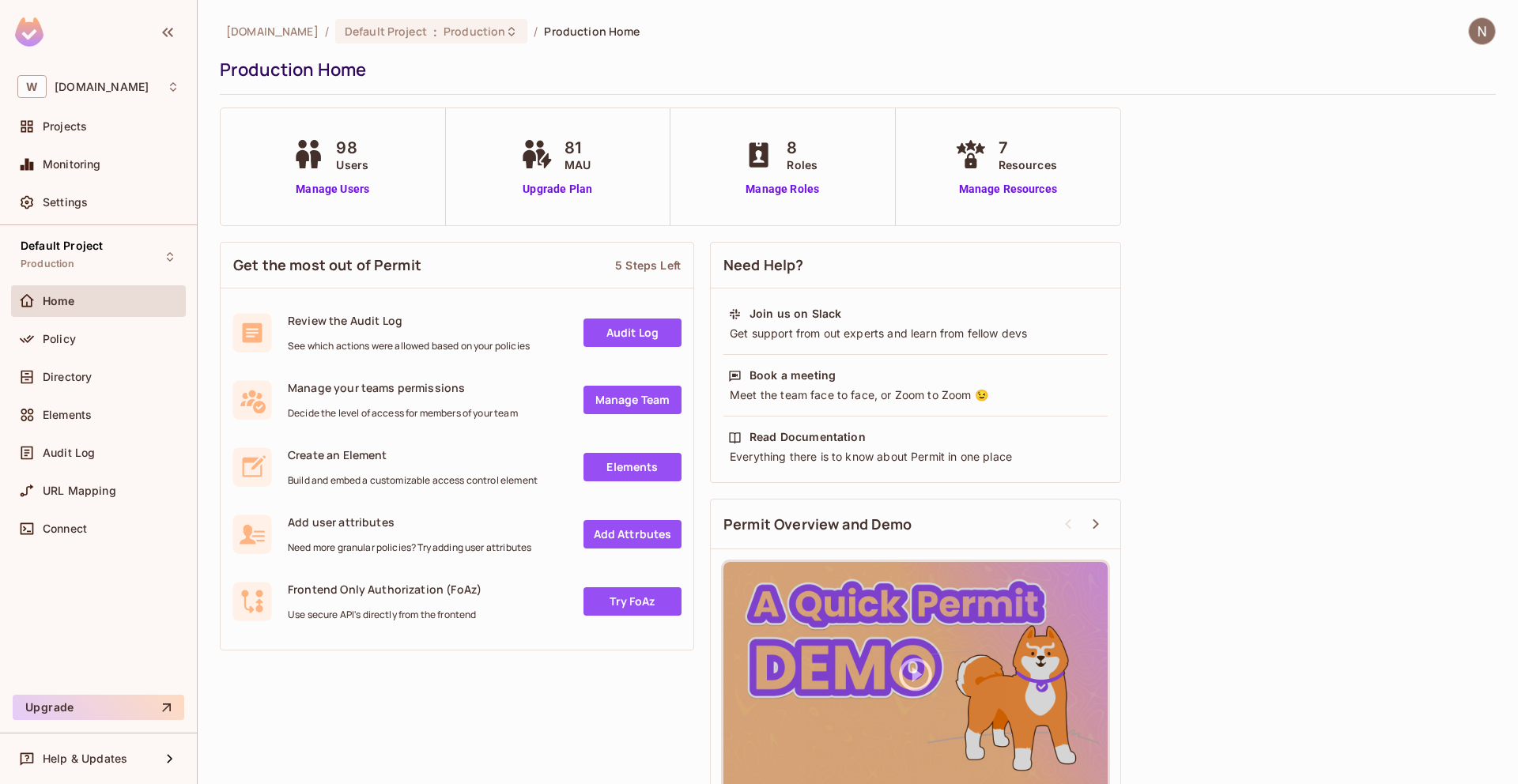
click at [49, 39] on div at bounding box center [98, 34] width 197 height 69
click at [40, 39] on img at bounding box center [29, 31] width 29 height 29
click at [74, 128] on span "Projects" at bounding box center [65, 126] width 44 height 13
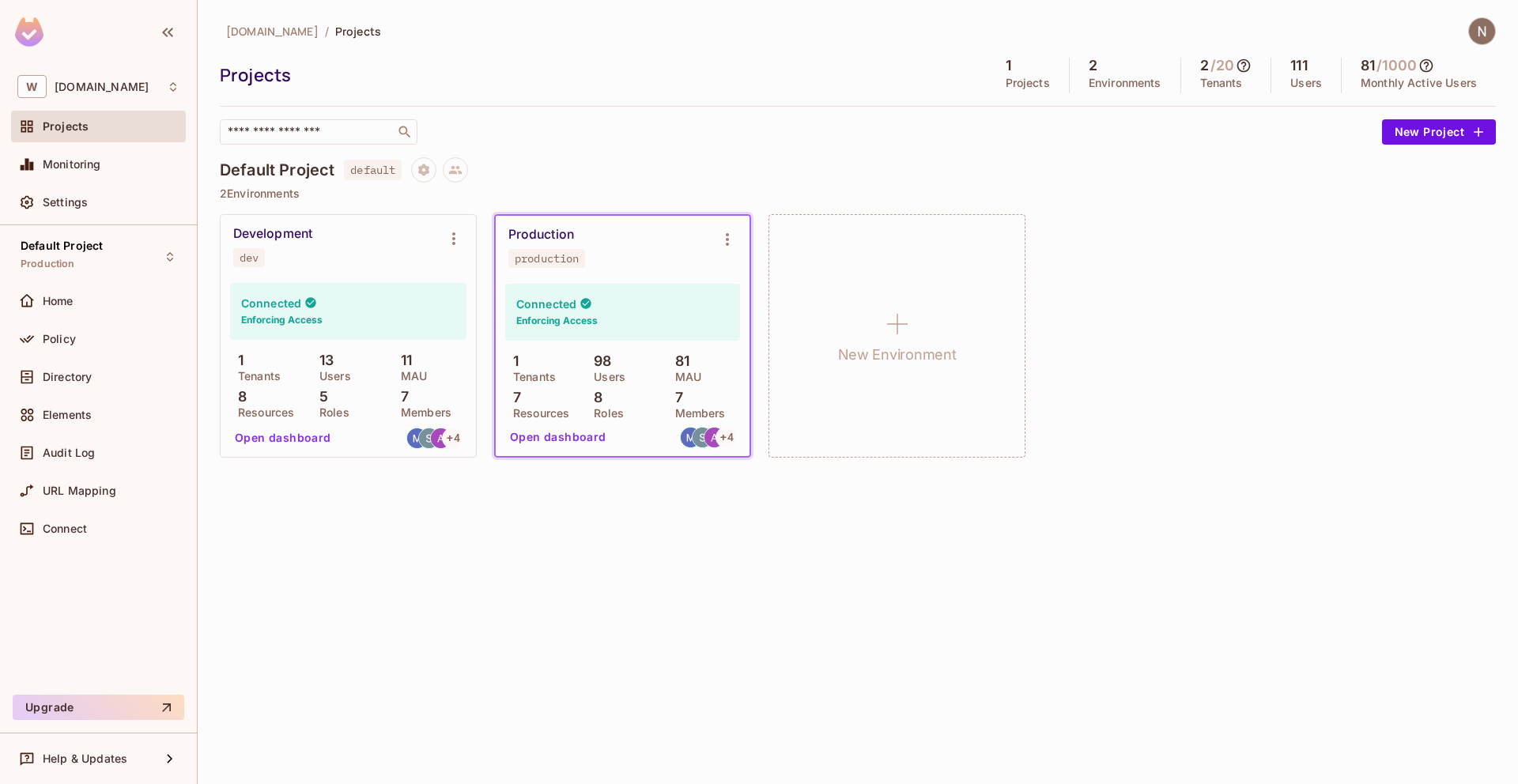
click at [25, 32] on img at bounding box center [29, 31] width 29 height 29
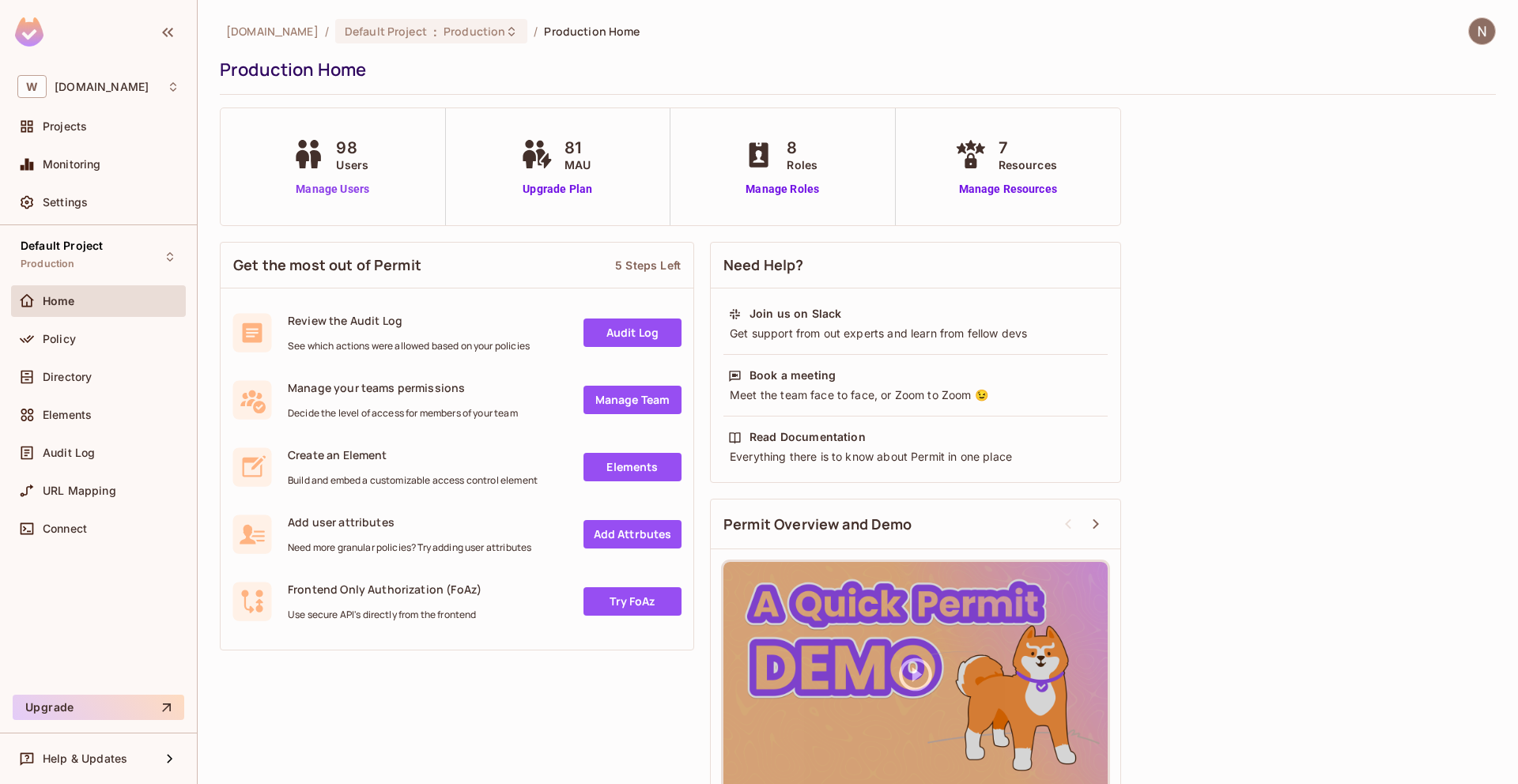
click at [341, 192] on link "Manage Users" at bounding box center [332, 189] width 88 height 17
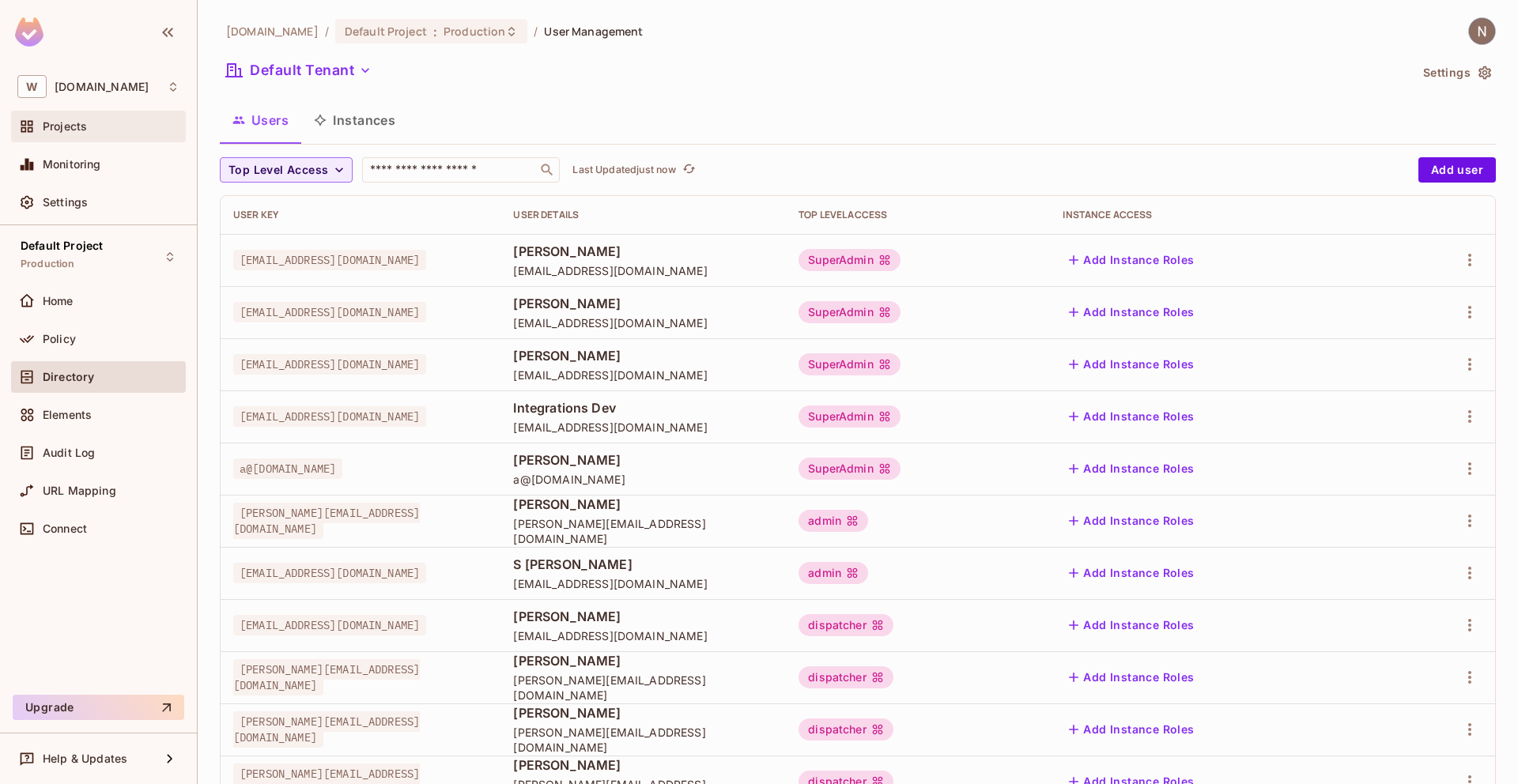
click at [127, 132] on div "Projects" at bounding box center [111, 126] width 137 height 13
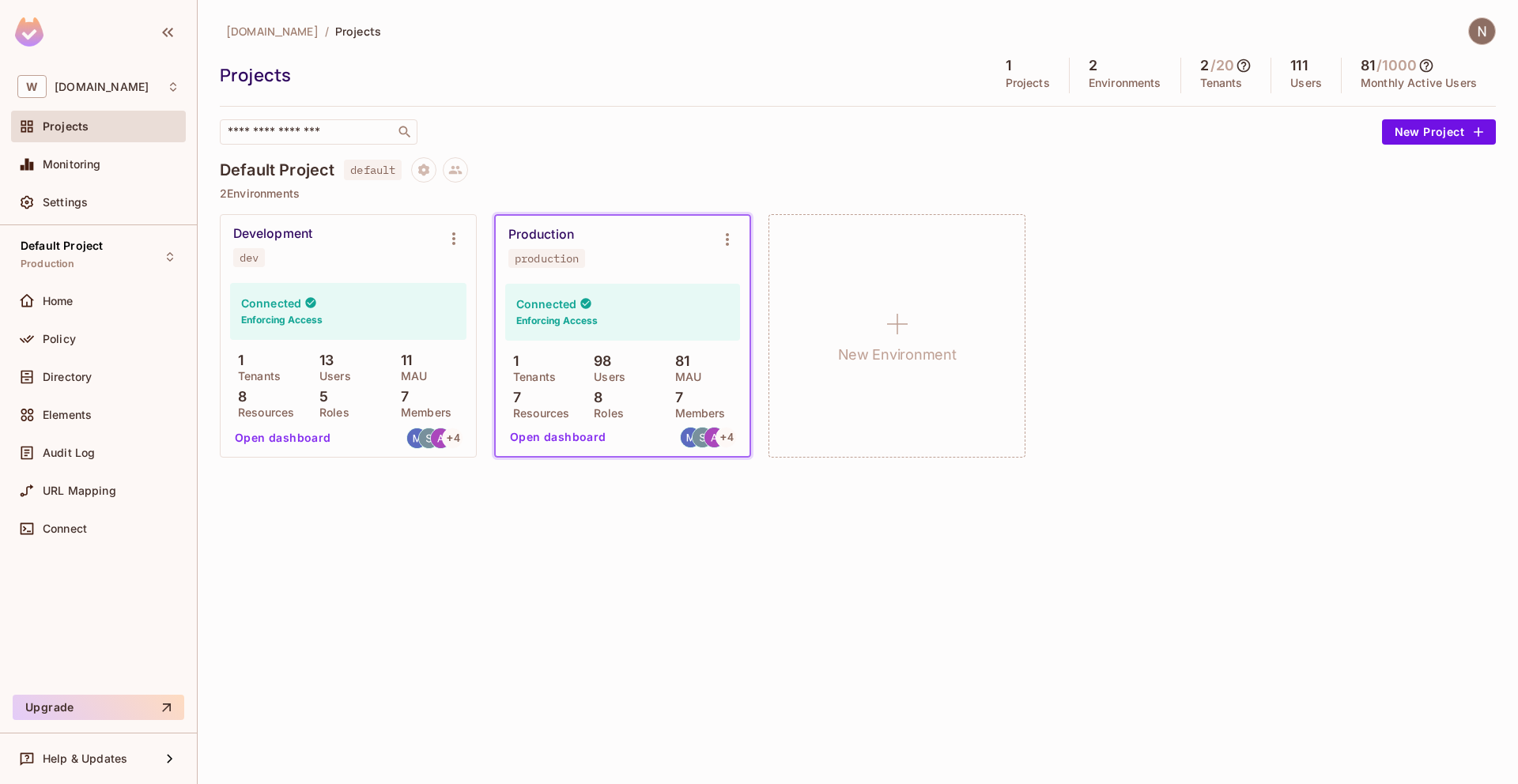
click at [554, 237] on div "Production" at bounding box center [541, 234] width 66 height 16
click at [703, 257] on div "Production production" at bounding box center [610, 246] width 204 height 41
click at [643, 297] on div "Connected Enforcing Access" at bounding box center [622, 311] width 235 height 57
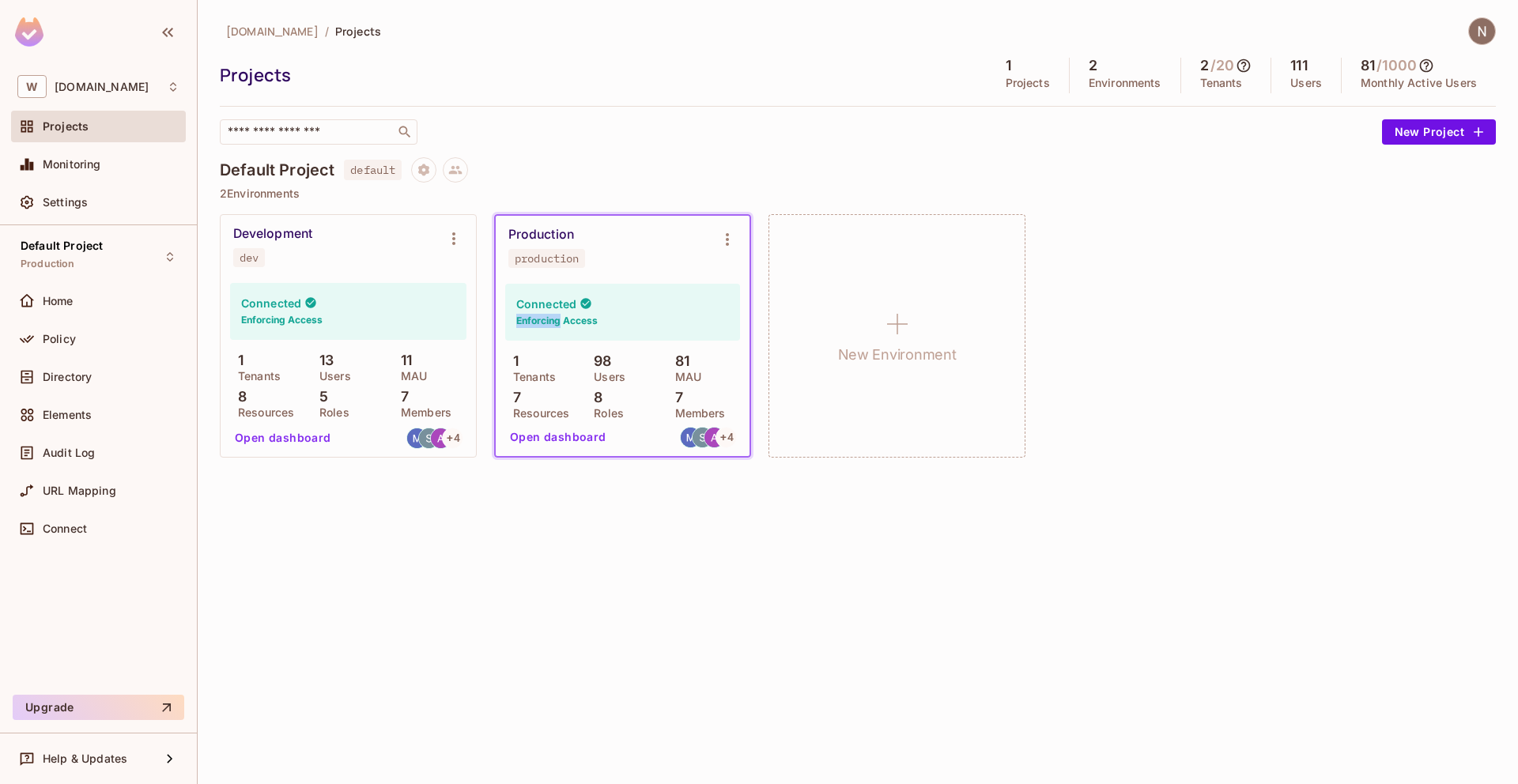
click at [643, 297] on div "Connected Enforcing Access" at bounding box center [622, 311] width 235 height 57
click at [75, 306] on div "Home" at bounding box center [98, 300] width 162 height 19
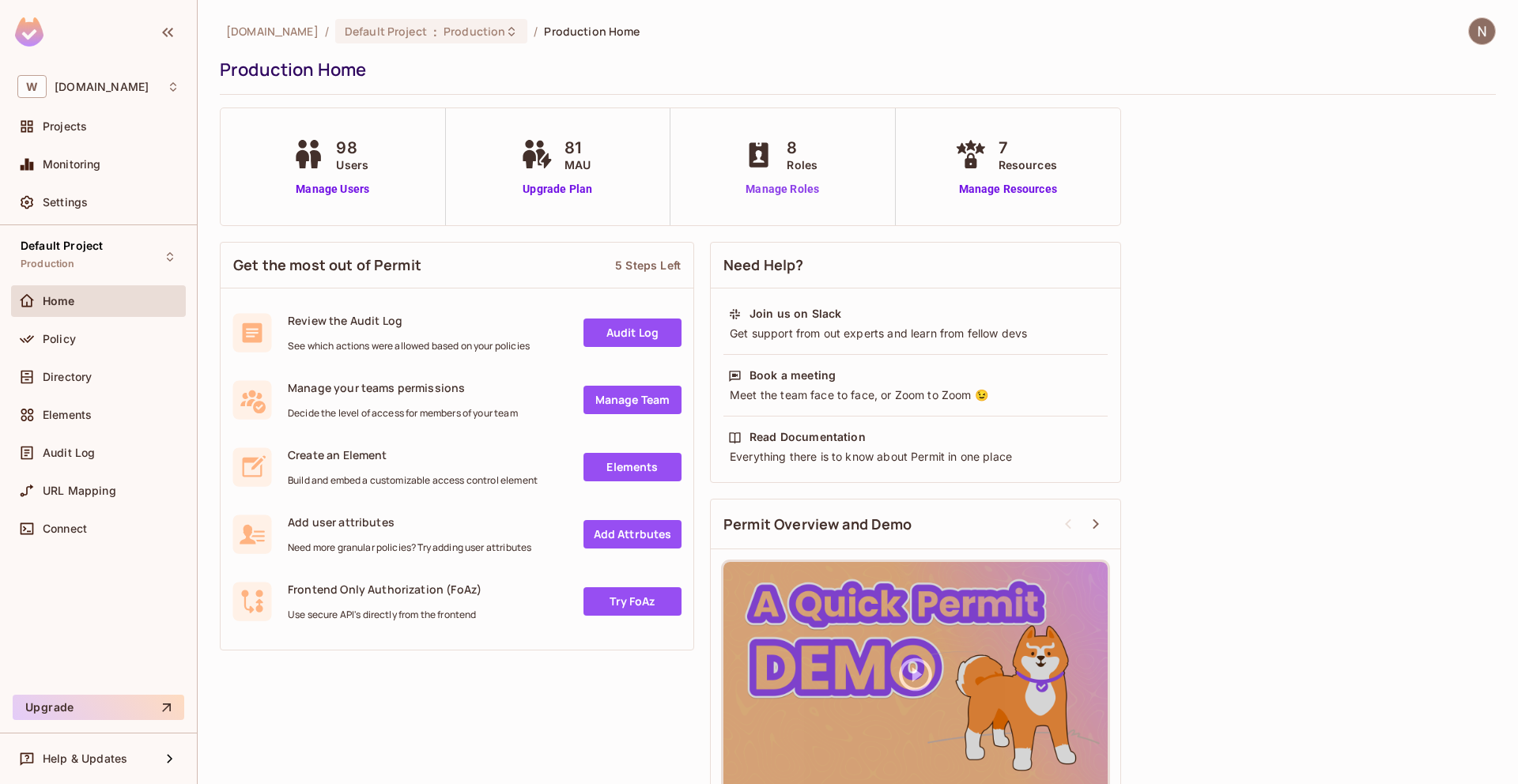
click at [776, 192] on link "Manage Roles" at bounding box center [782, 189] width 86 height 17
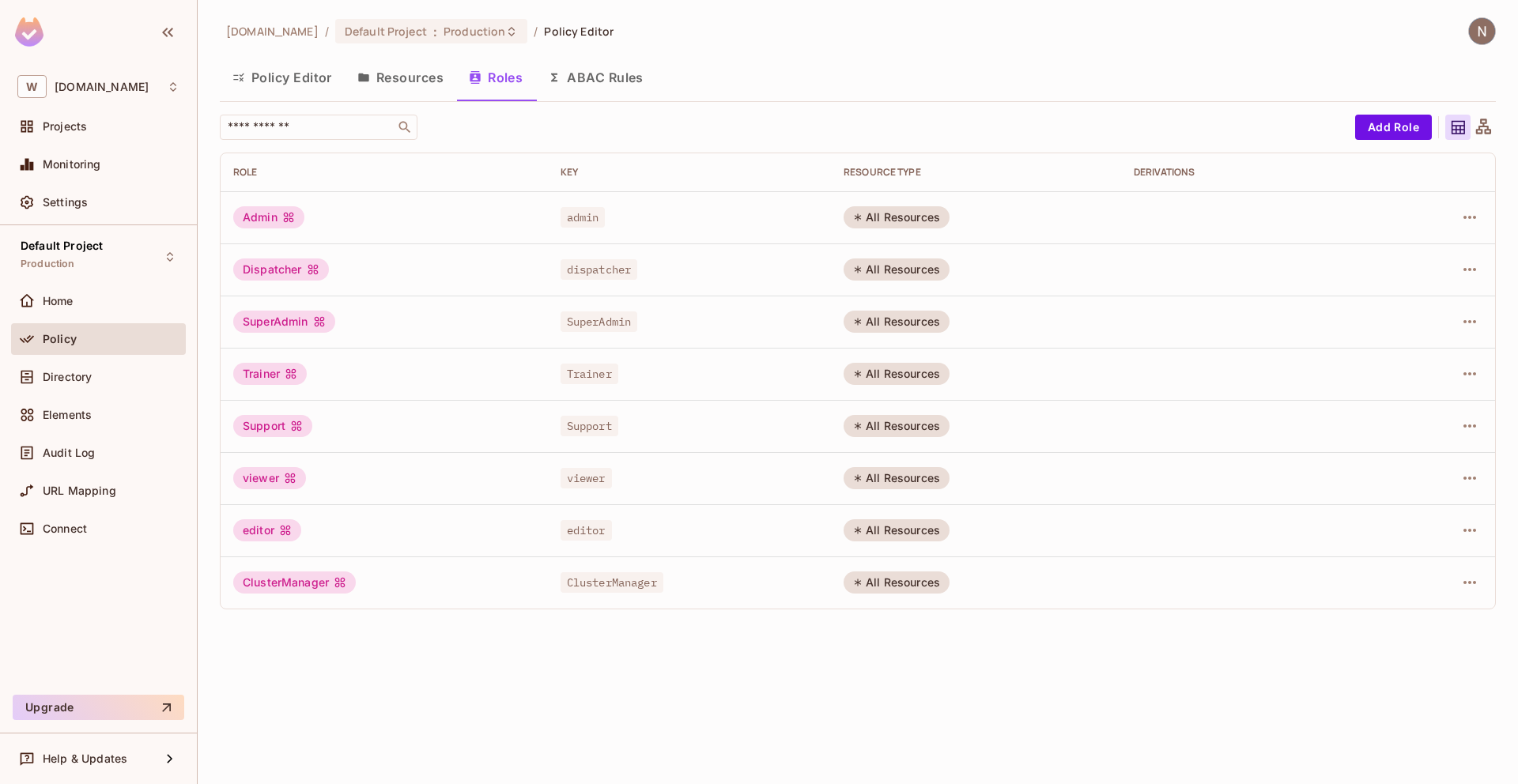
click at [283, 80] on button "Policy Editor" at bounding box center [281, 78] width 125 height 40
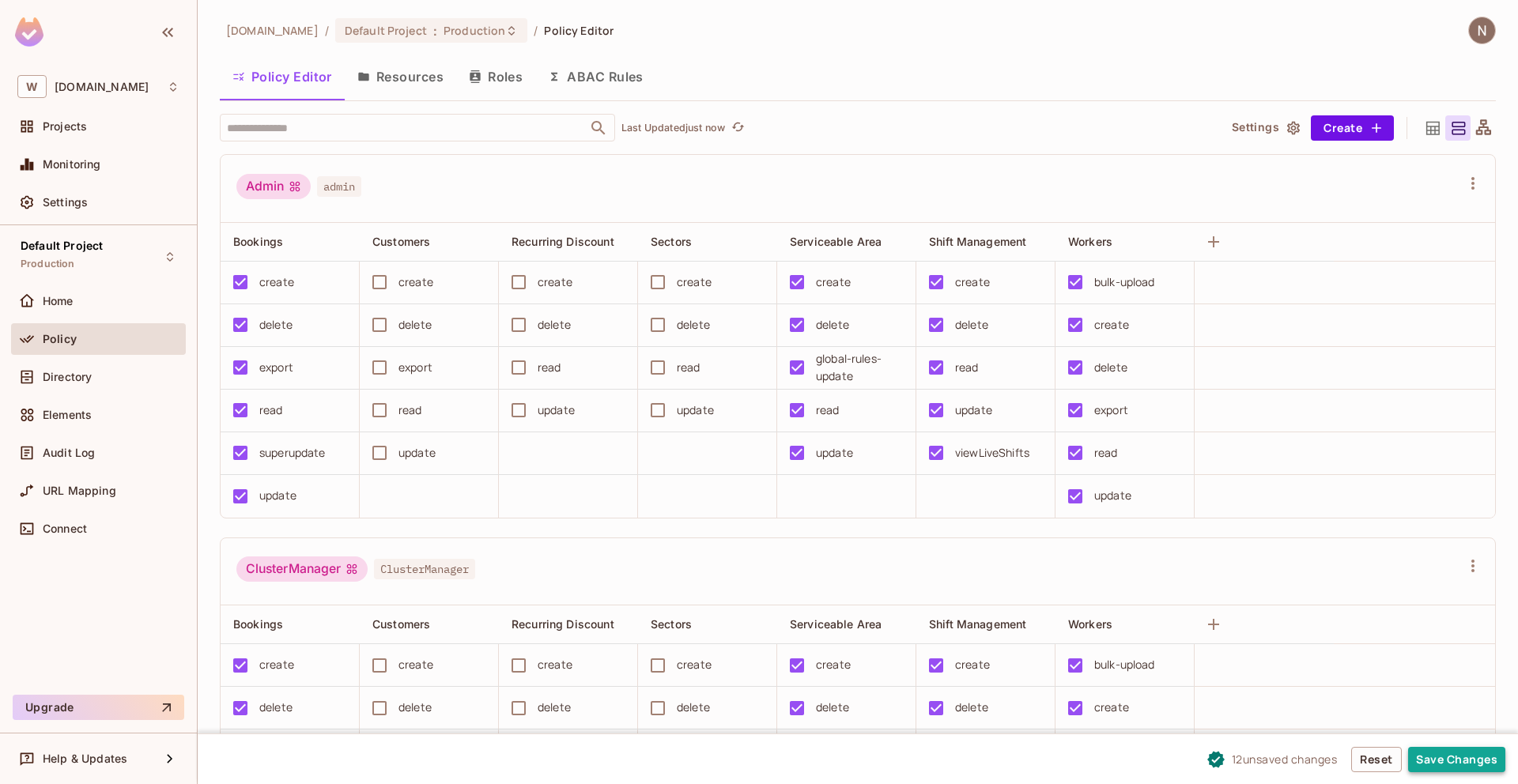
click at [1456, 760] on button "Save Changes" at bounding box center [1456, 759] width 97 height 25
click at [1450, 758] on button "Save Changes" at bounding box center [1456, 759] width 97 height 25
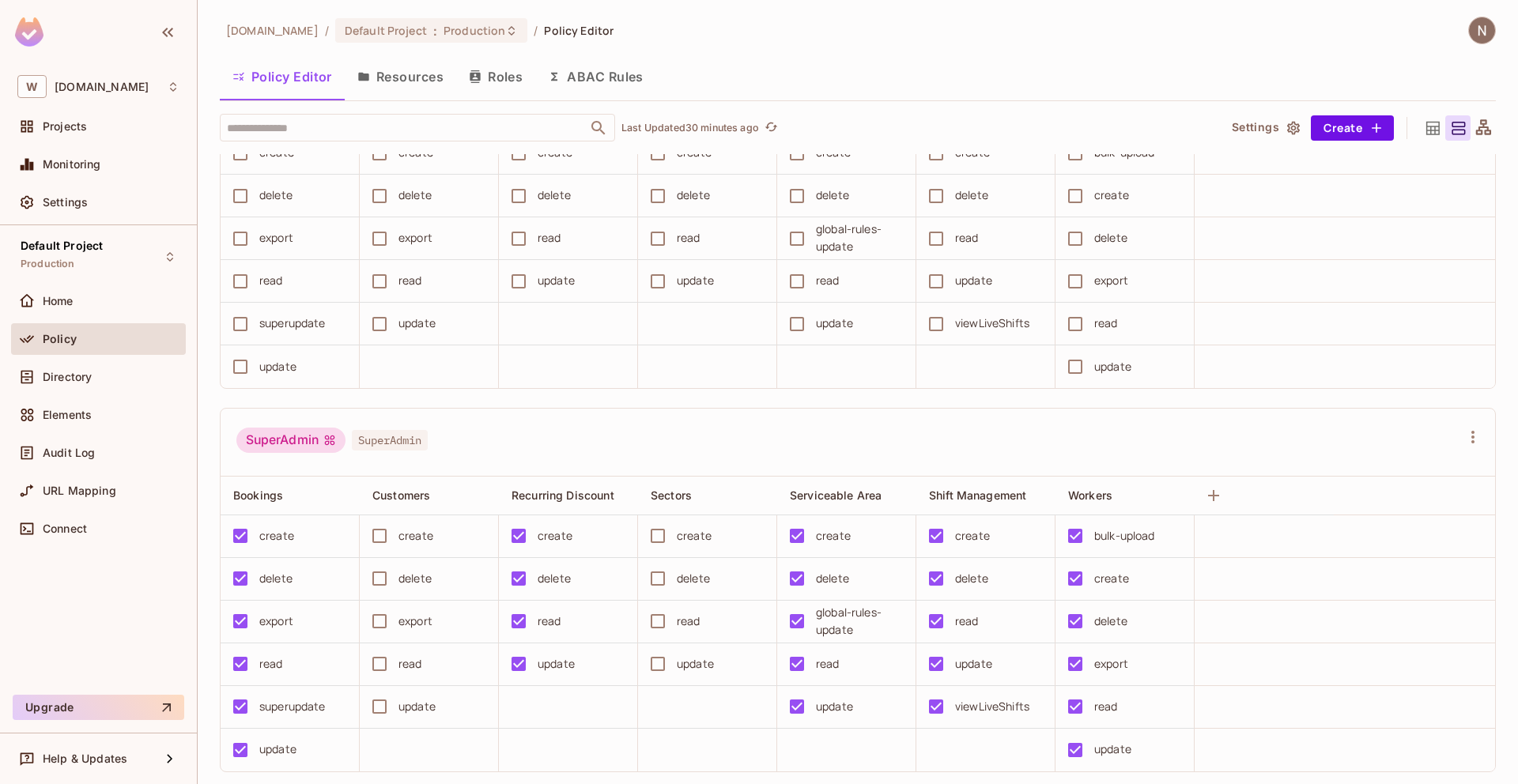
scroll to position [1276, 0]
